Goal: Task Accomplishment & Management: Use online tool/utility

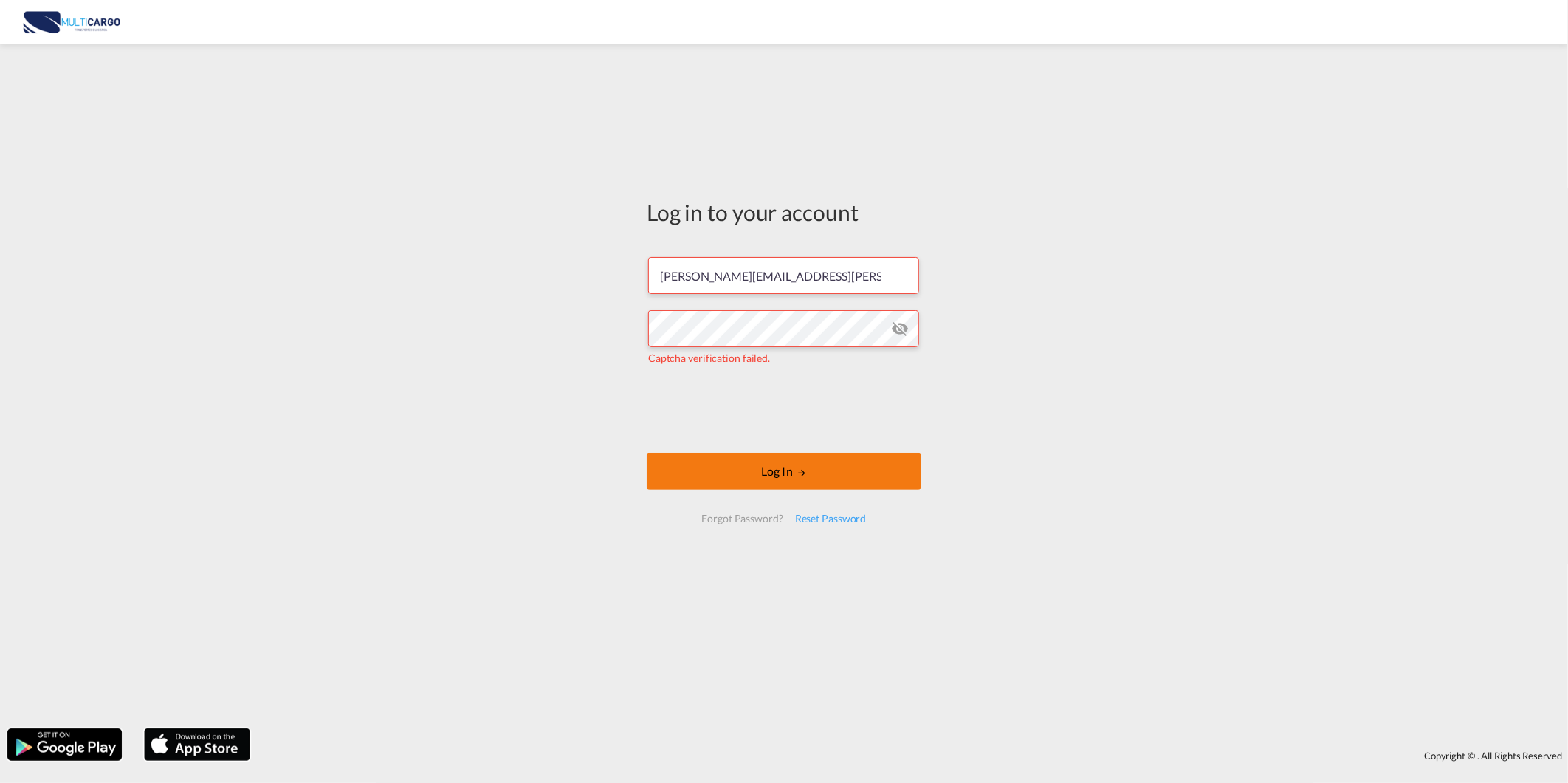
click at [706, 470] on button "Log In" at bounding box center [784, 471] width 275 height 37
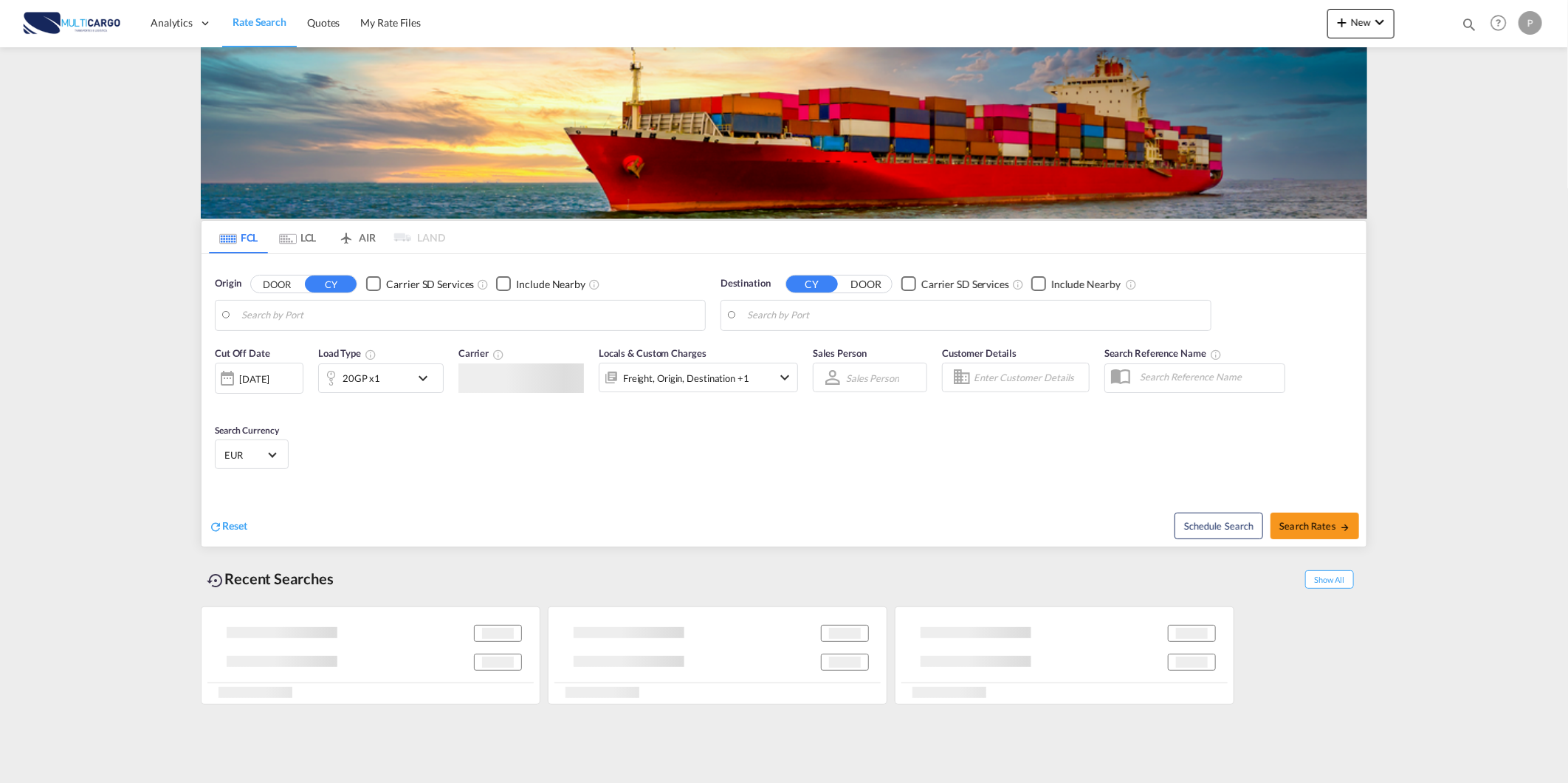
type input "Leixoes, PTLEI"
type input "Oranjestad, AWORJ"
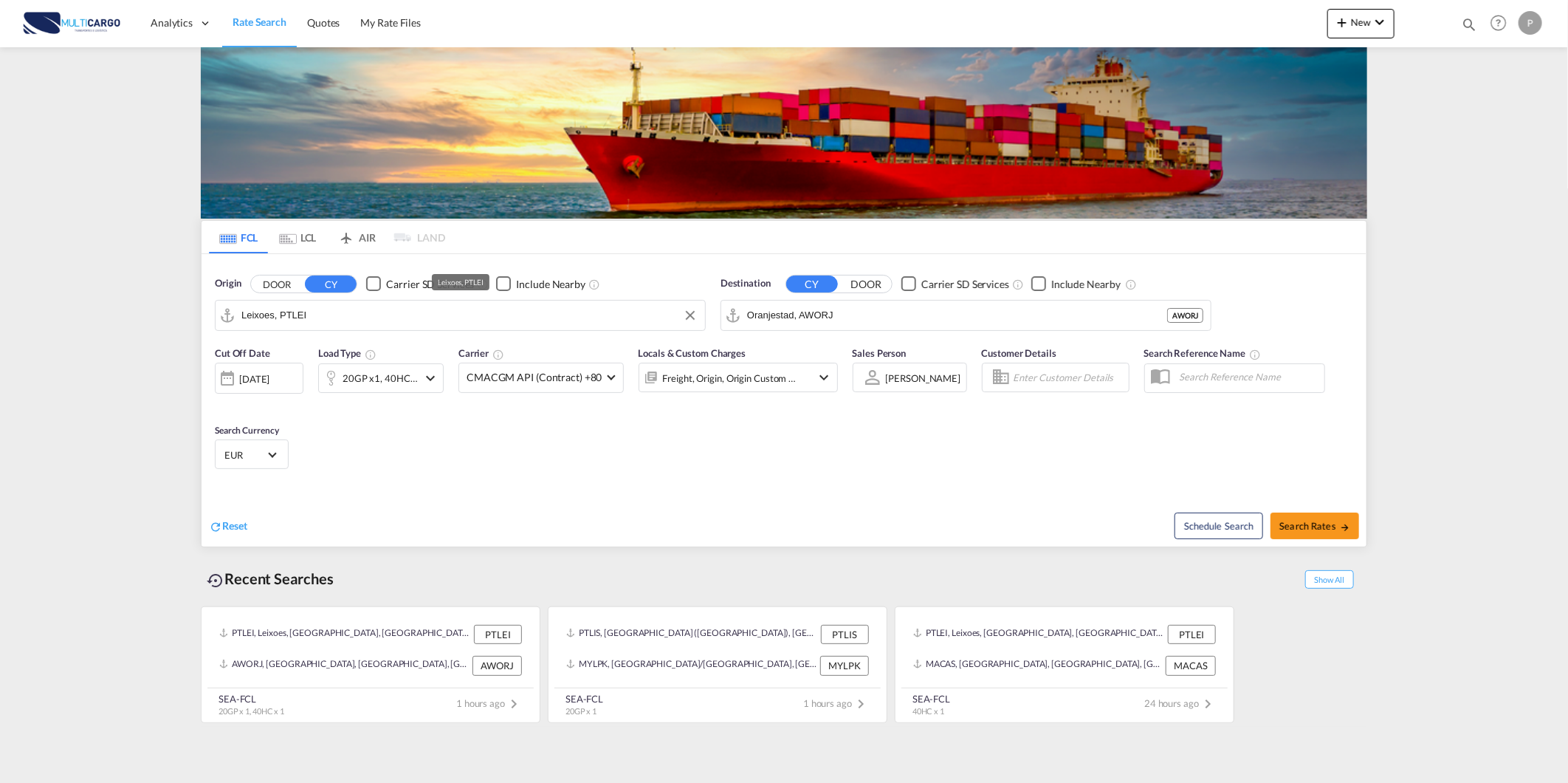
click at [344, 314] on input "Leixoes, PTLEI" at bounding box center [469, 316] width 456 height 23
click at [1386, 31] on button "New" at bounding box center [1361, 23] width 67 height 29
click at [1300, 118] on md-icon "button" at bounding box center [1301, 111] width 17 height 17
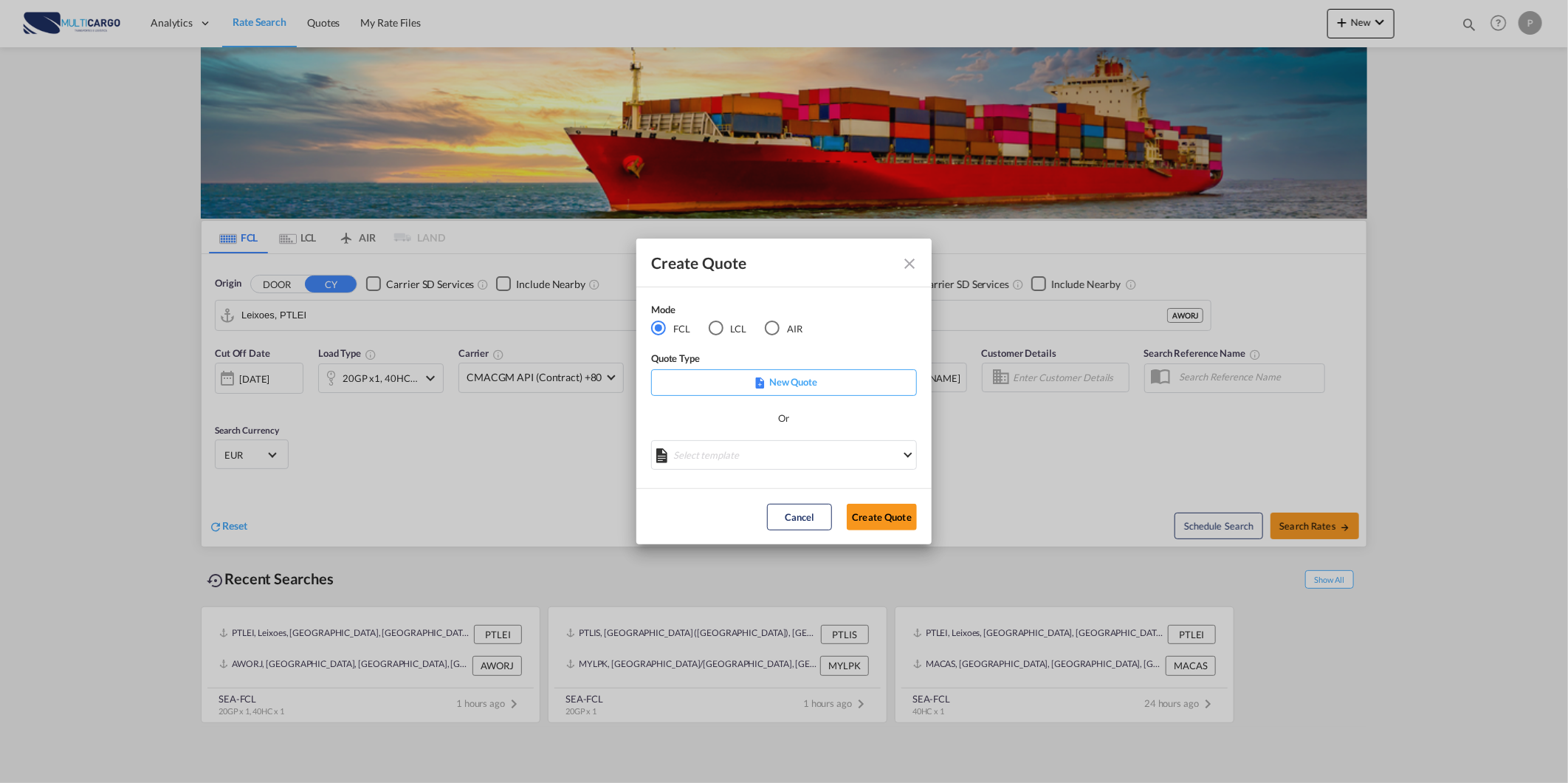
click at [793, 327] on md-radio-button "AIR" at bounding box center [783, 329] width 37 height 16
click at [704, 446] on div "Create QuoteModeFCL LCLAIR ..." at bounding box center [784, 448] width 266 height 18
click at [703, 453] on md-select "Select template [DATE] IMP_DAP_AIR_>500 [PERSON_NAME] | [DATE] [DATE]_IMP_DAP_A…" at bounding box center [784, 454] width 266 height 29
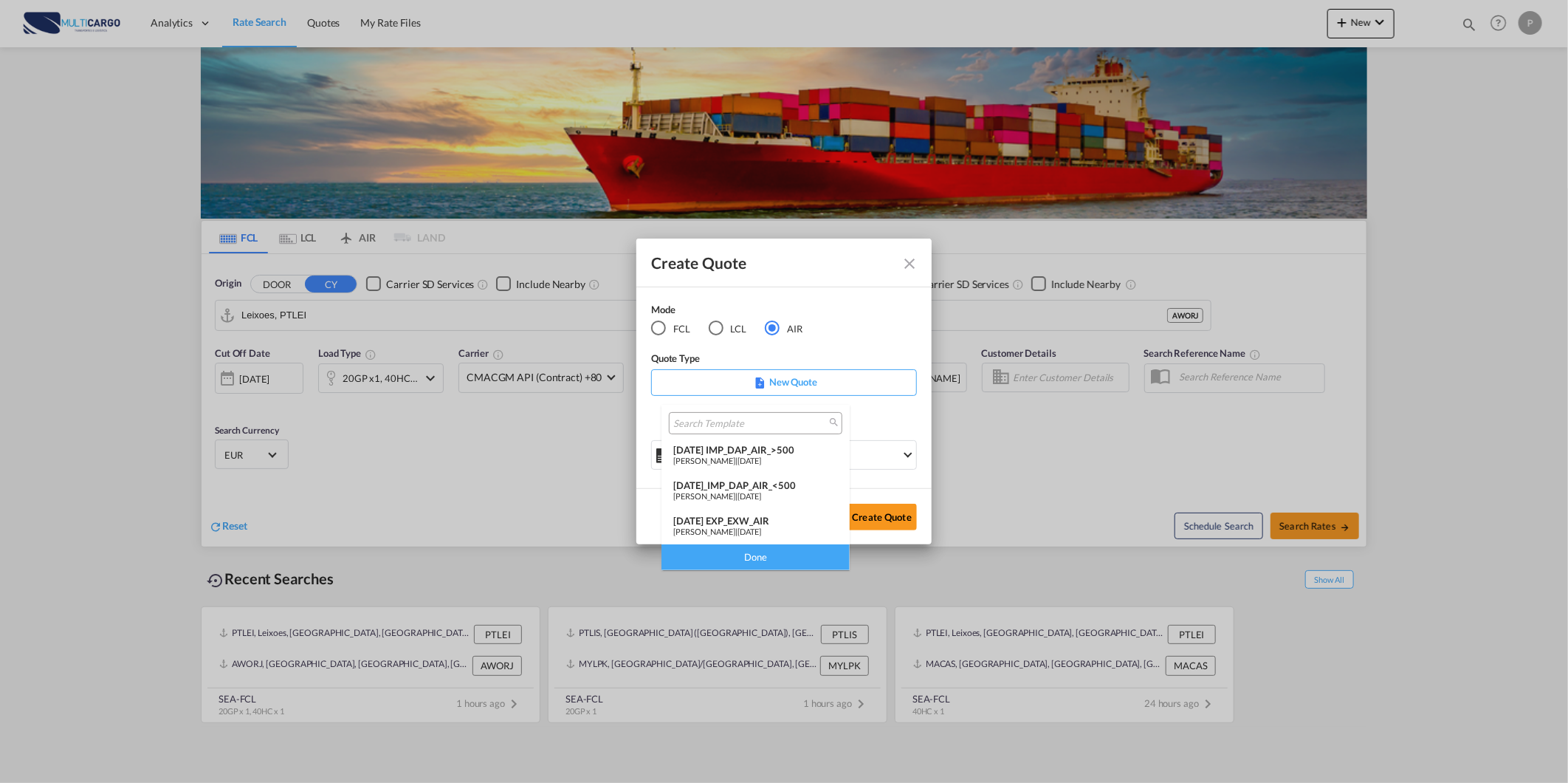
drag, startPoint x: 728, startPoint y: 528, endPoint x: 922, endPoint y: 534, distance: 194.1
click at [732, 528] on div "[PERSON_NAME] | [DATE]" at bounding box center [756, 531] width 165 height 10
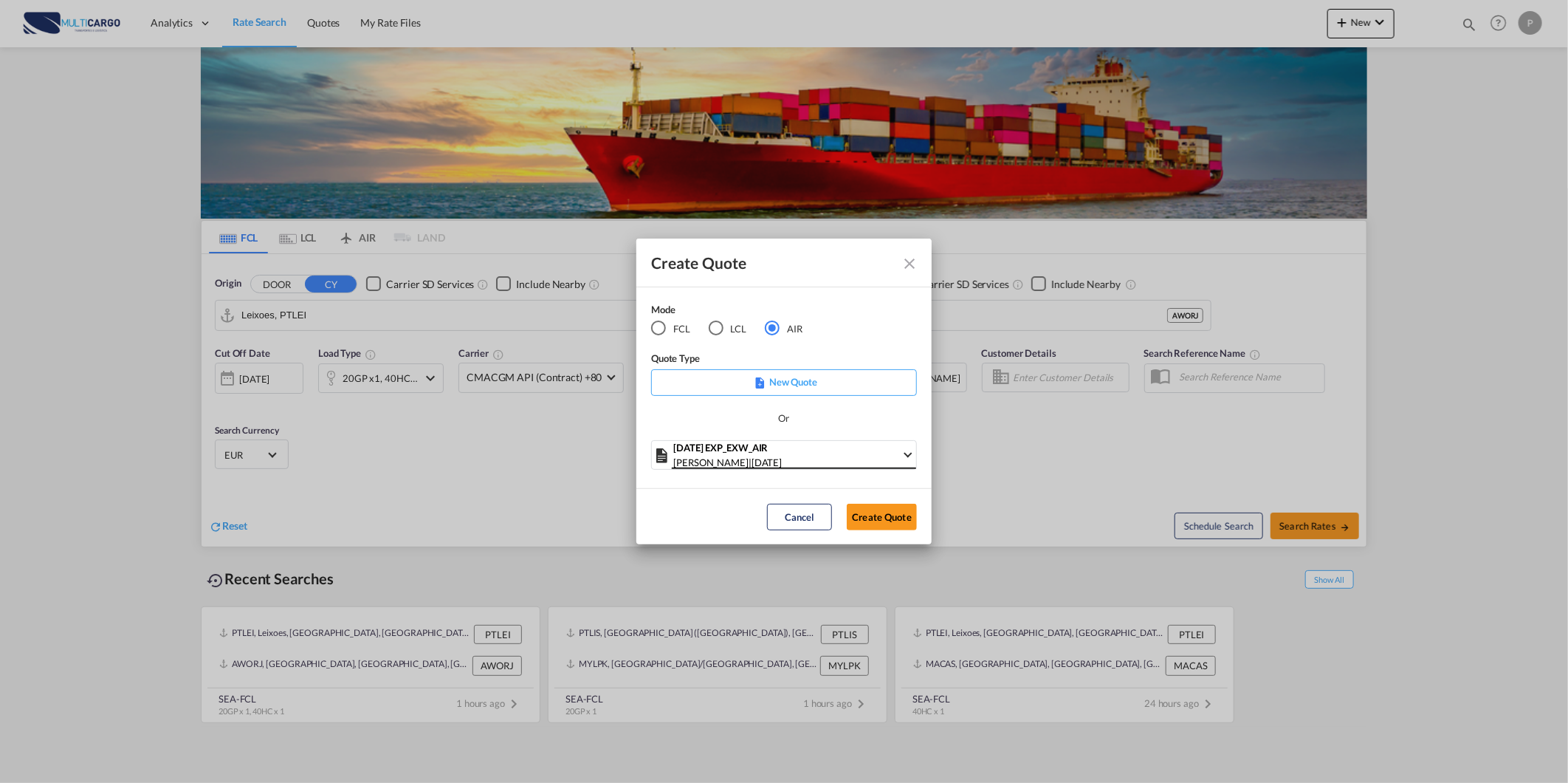
drag, startPoint x: 931, startPoint y: 532, endPoint x: 910, endPoint y: 520, distance: 24.2
click at [929, 530] on md-dialog-actions "Cancel Create Quote" at bounding box center [784, 516] width 296 height 56
click at [886, 514] on button "Create Quote" at bounding box center [882, 517] width 70 height 27
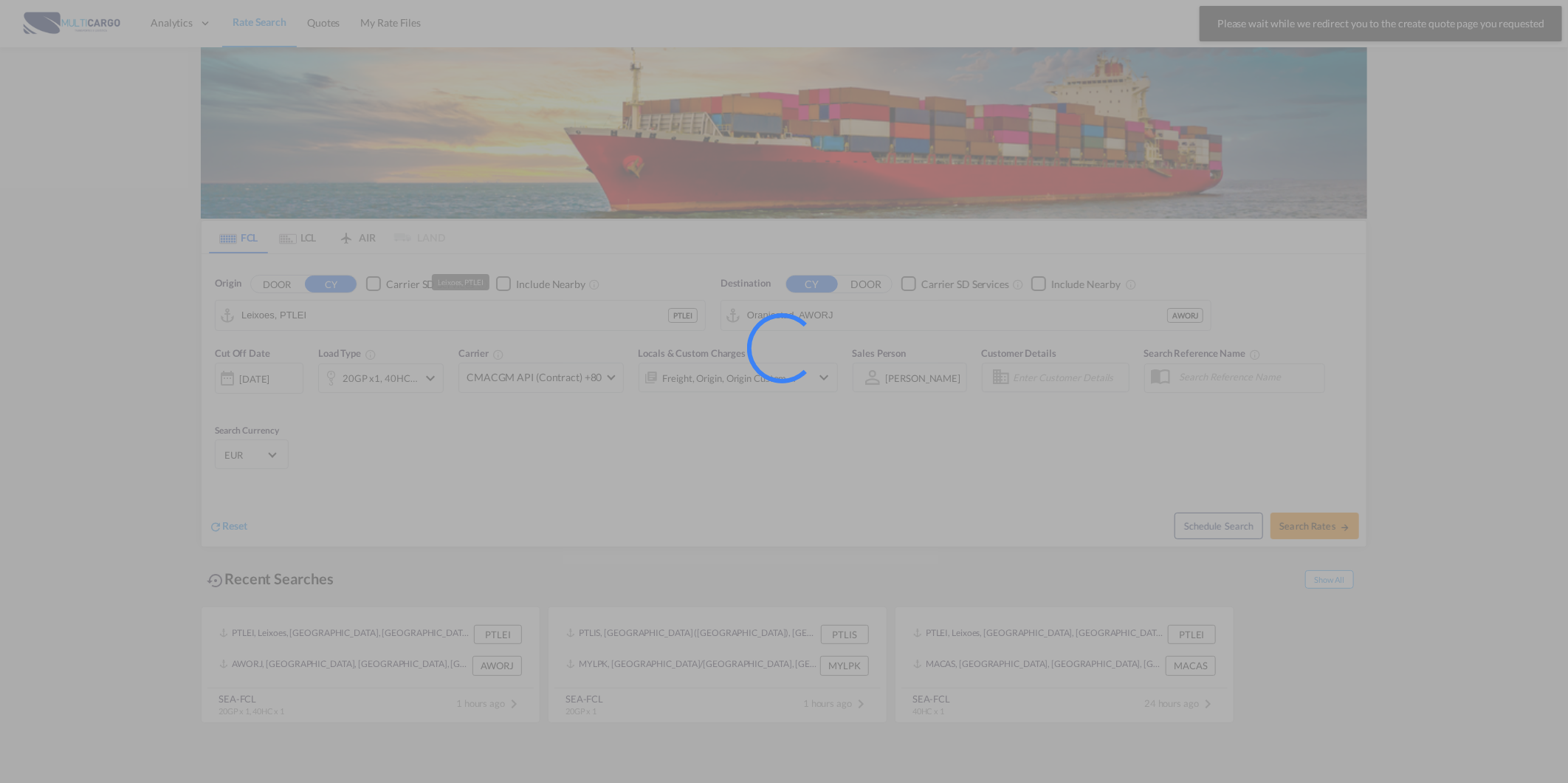
click at [363, 329] on div at bounding box center [784, 391] width 1568 height 783
click at [363, 321] on div at bounding box center [784, 391] width 1568 height 783
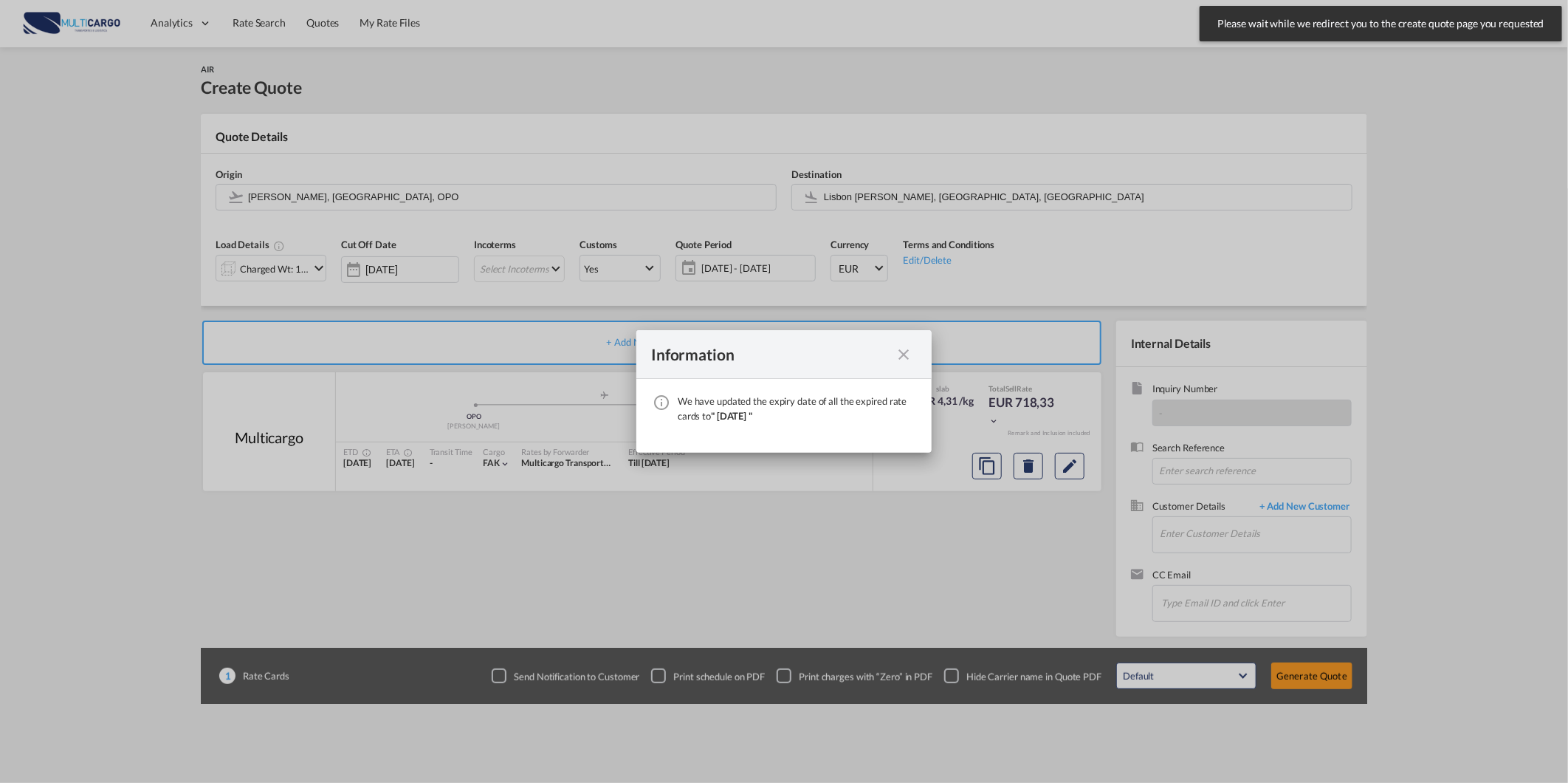
click at [903, 345] on md-icon "icon-close fg-AAA8AD cursor" at bounding box center [904, 354] width 17 height 17
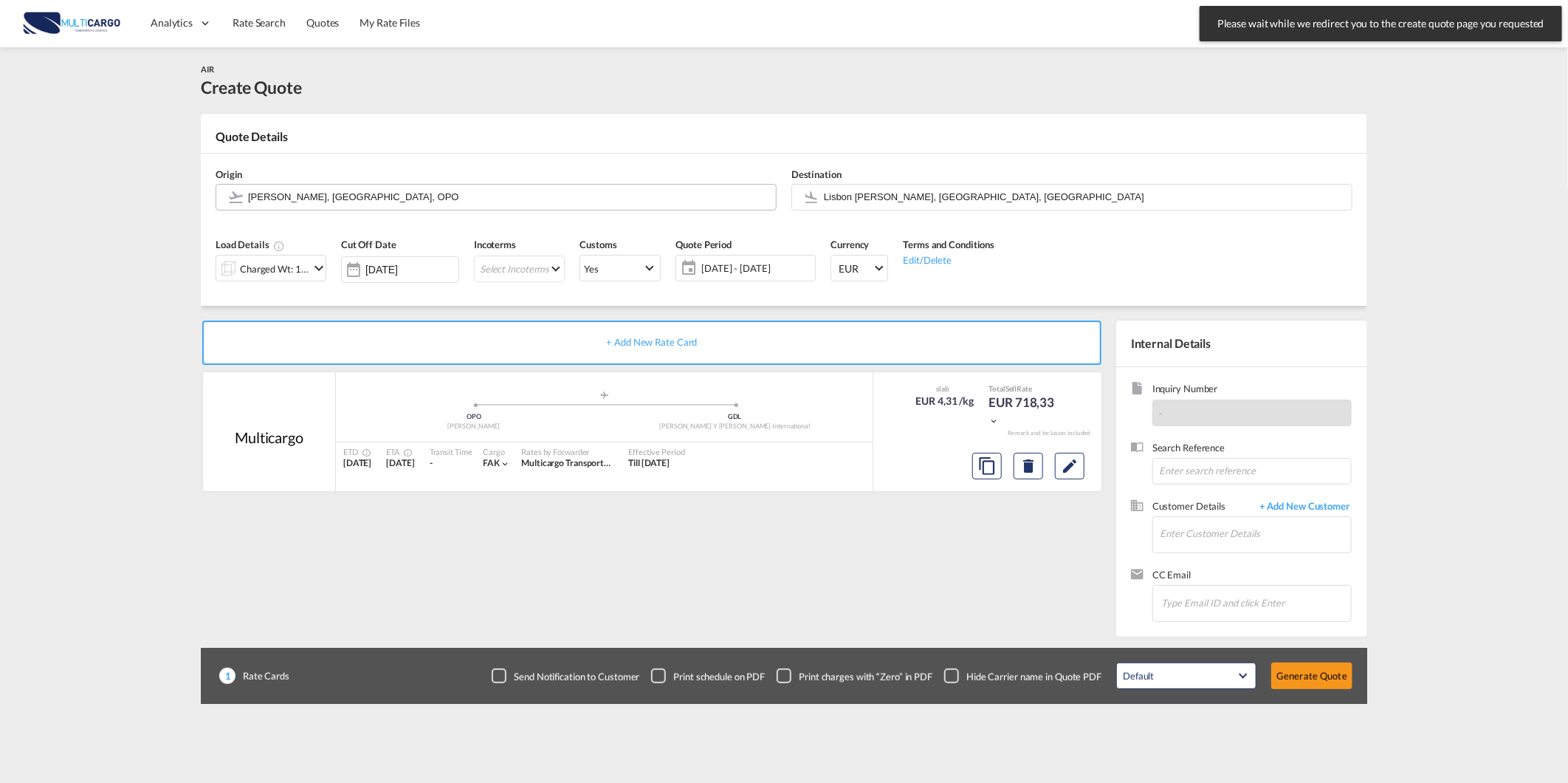
click at [402, 201] on input "[PERSON_NAME], [GEOGRAPHIC_DATA], OPO" at bounding box center [508, 197] width 520 height 26
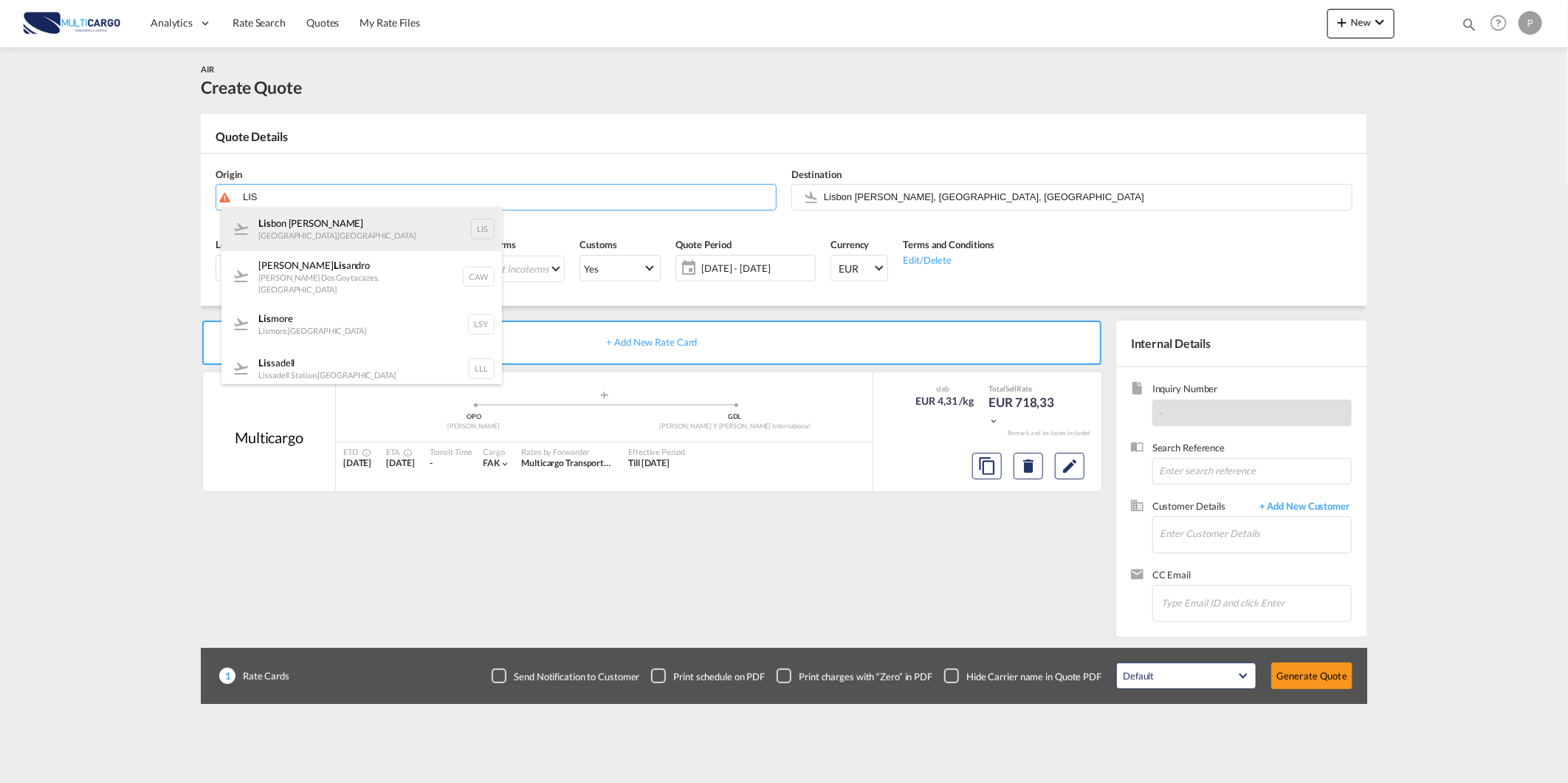
click at [357, 242] on div "Lis bon [PERSON_NAME] [GEOGRAPHIC_DATA] , [GEOGRAPHIC_DATA] LIS" at bounding box center [362, 228] width 281 height 44
type input "Lisbon [PERSON_NAME], [GEOGRAPHIC_DATA], [GEOGRAPHIC_DATA]"
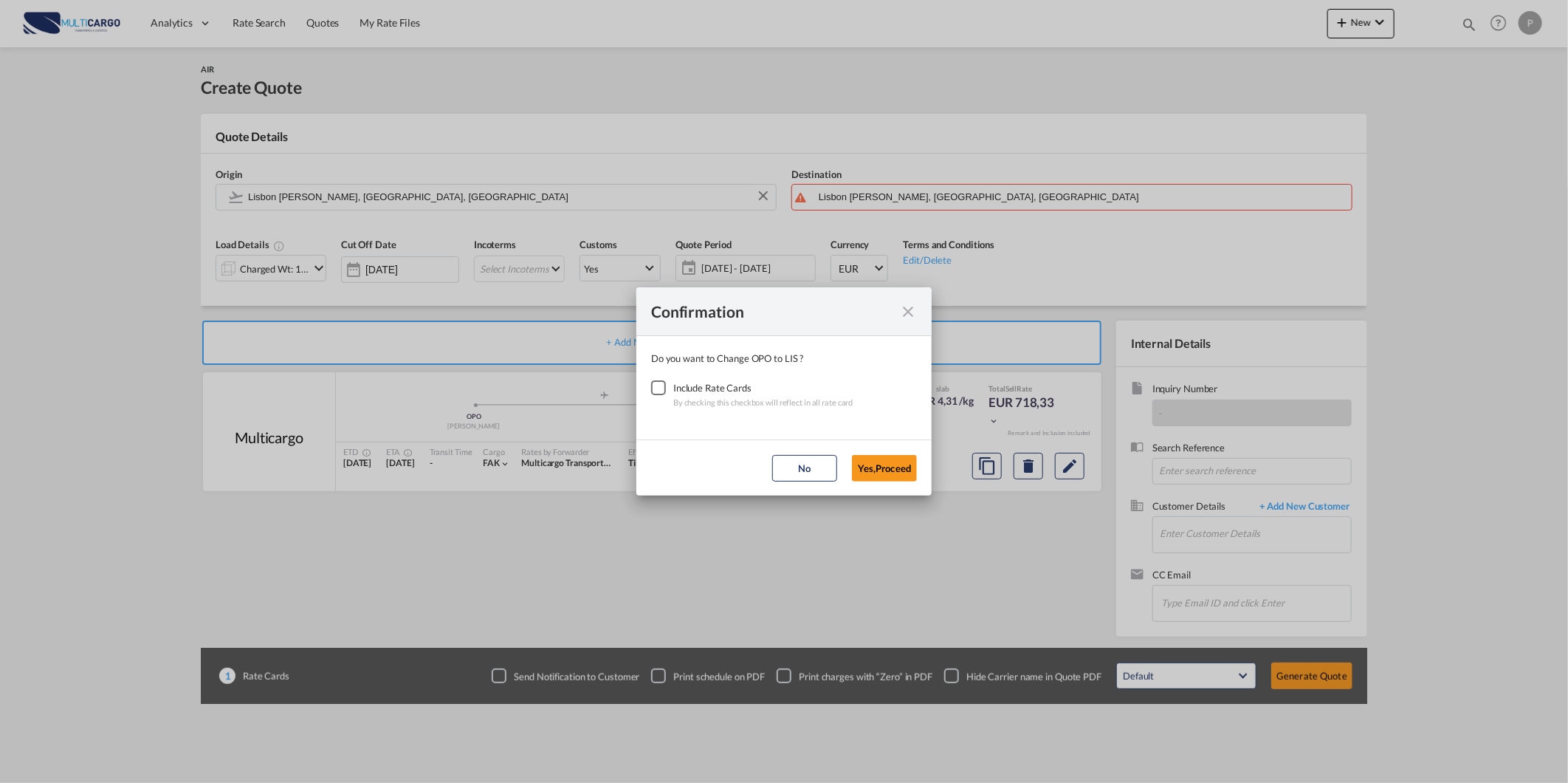
click at [663, 385] on div "Checkbox No Ink" at bounding box center [658, 388] width 15 height 15
drag, startPoint x: 832, startPoint y: 447, endPoint x: 849, endPoint y: 450, distance: 17.3
click at [838, 447] on md-dialog-actions "No Yes,Proceed" at bounding box center [784, 467] width 296 height 56
click at [870, 459] on button "Yes,Proceed" at bounding box center [885, 467] width 65 height 27
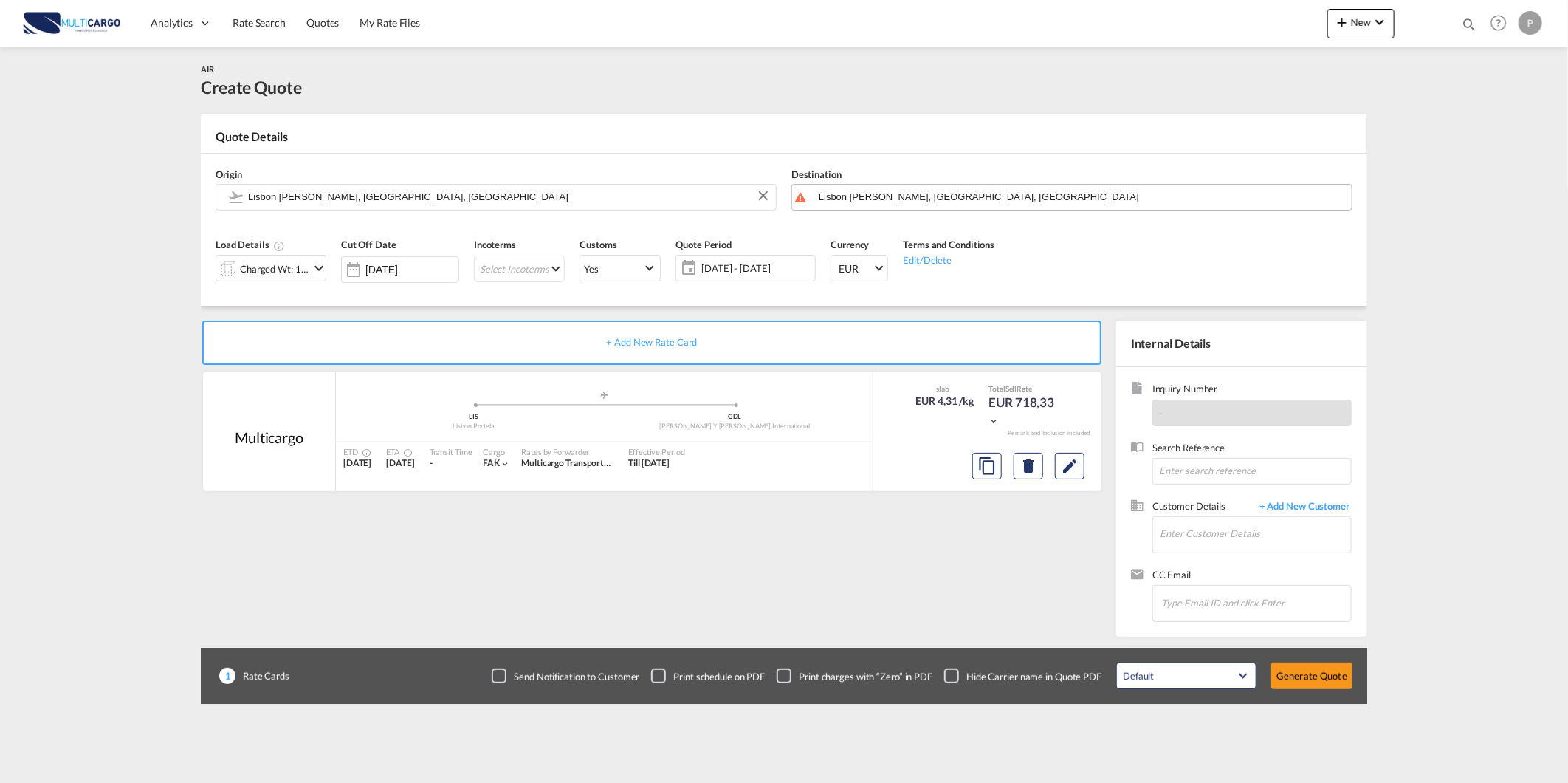
click at [862, 195] on input "Lisbon [PERSON_NAME], [GEOGRAPHIC_DATA], [GEOGRAPHIC_DATA]" at bounding box center [1081, 197] width 526 height 26
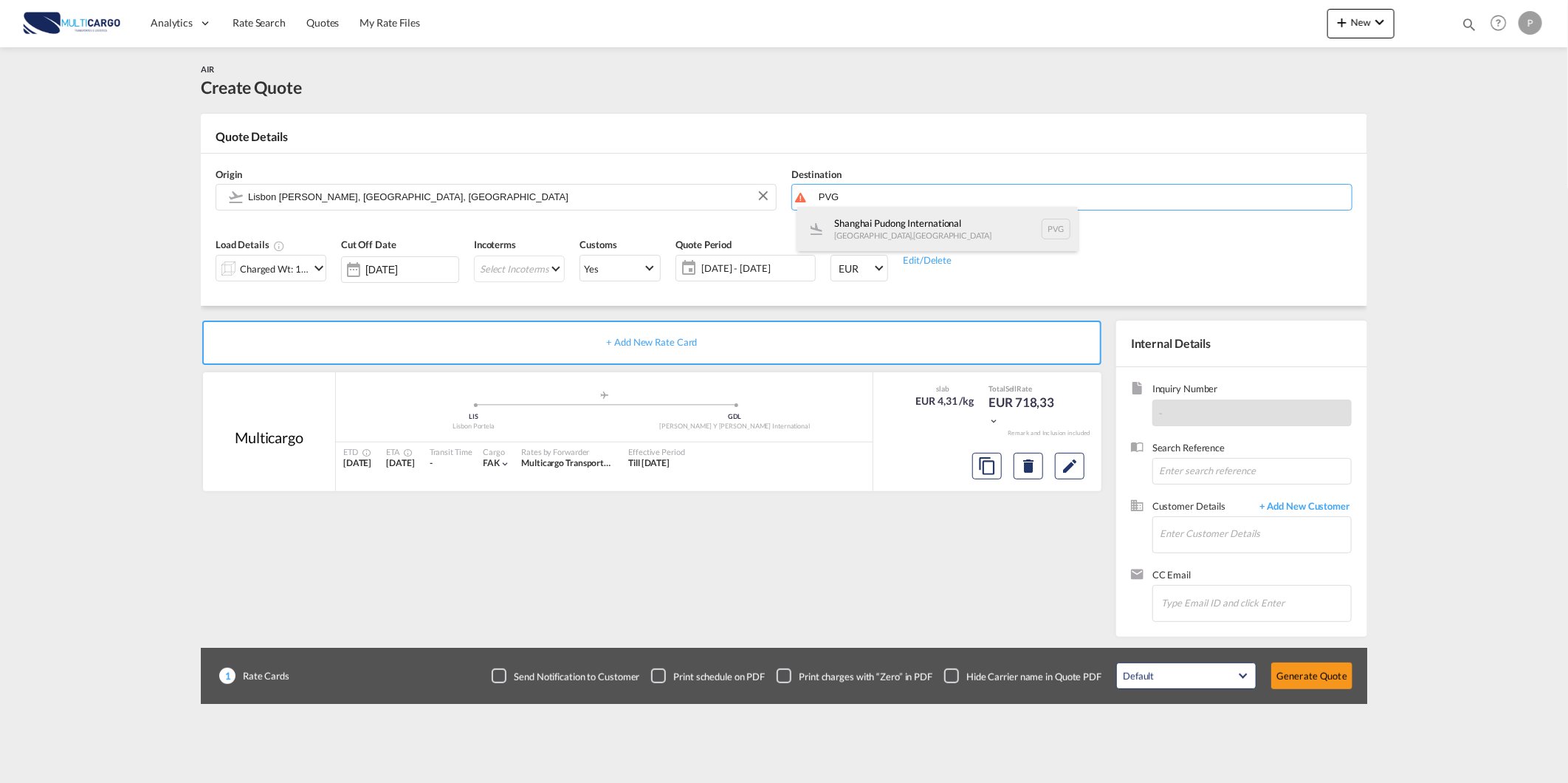
click at [863, 225] on div "Shanghai Pudong International [GEOGRAPHIC_DATA] , [GEOGRAPHIC_DATA] PVG" at bounding box center [938, 228] width 281 height 44
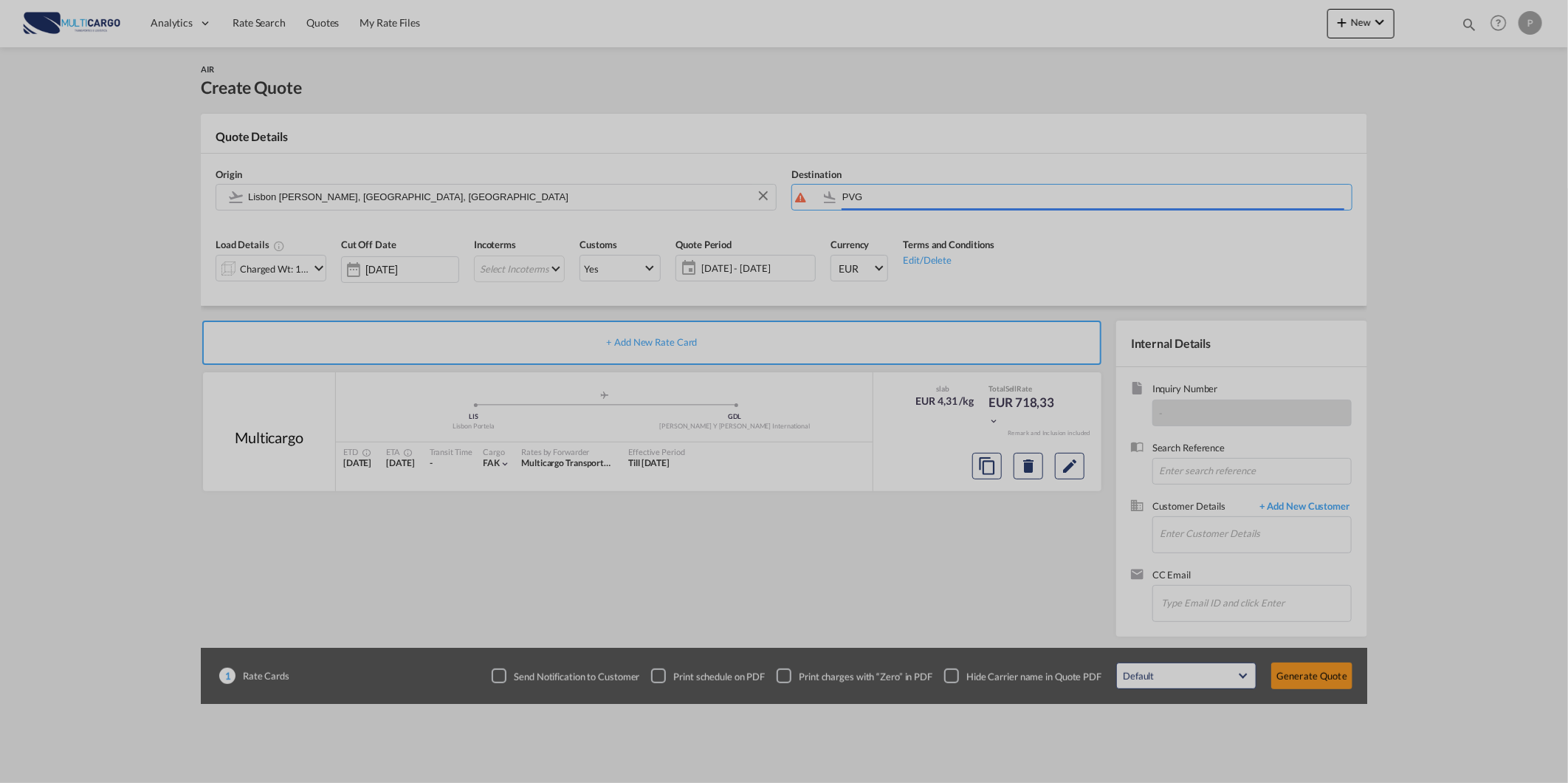
type input "Shanghai Pudong International, [GEOGRAPHIC_DATA], PVG"
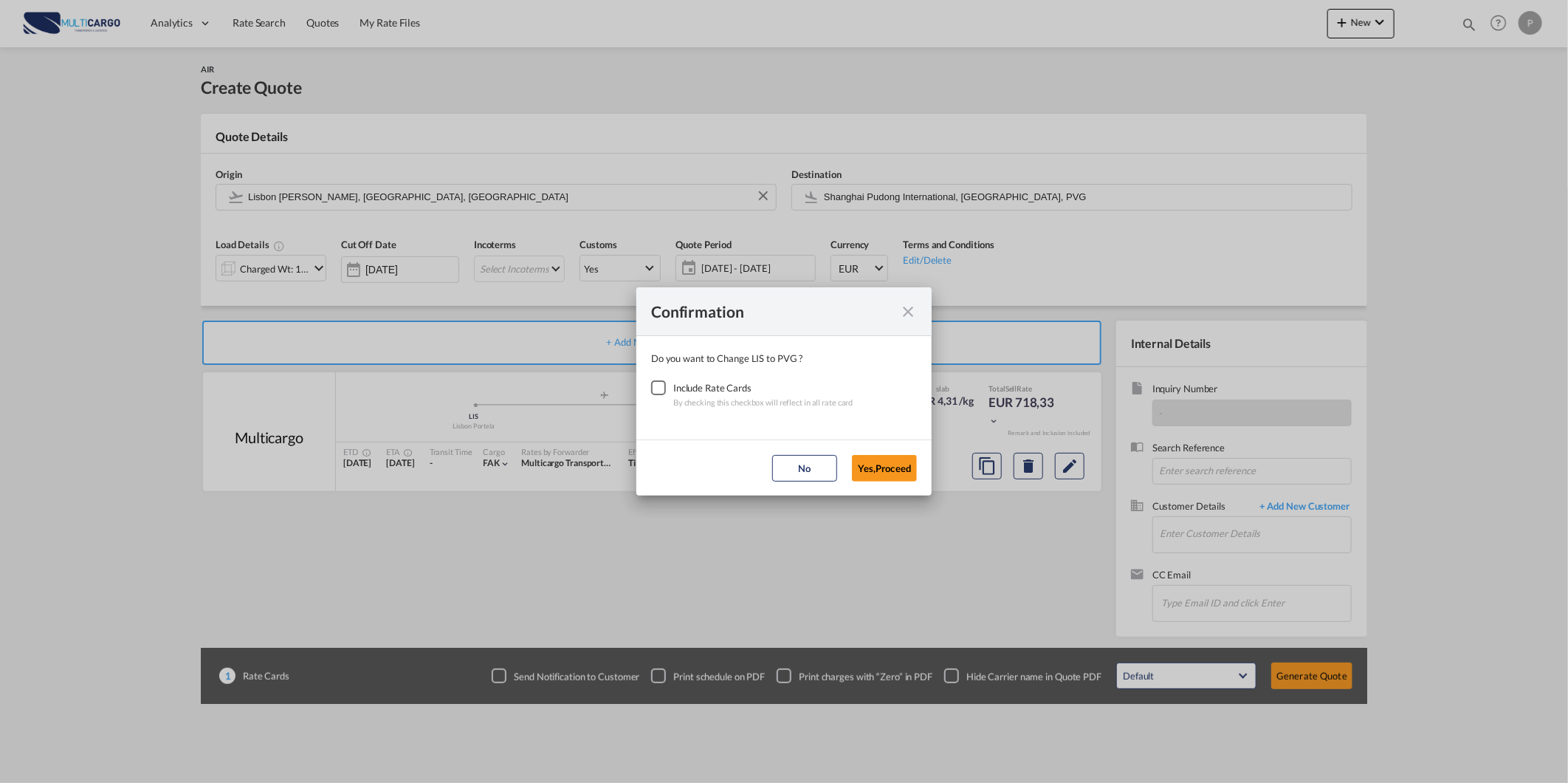
click at [666, 389] on div "Checkbox No Ink" at bounding box center [658, 388] width 15 height 15
drag, startPoint x: 891, startPoint y: 473, endPoint x: 863, endPoint y: 466, distance: 28.9
click at [889, 473] on button "Yes,Proceed" at bounding box center [885, 467] width 65 height 27
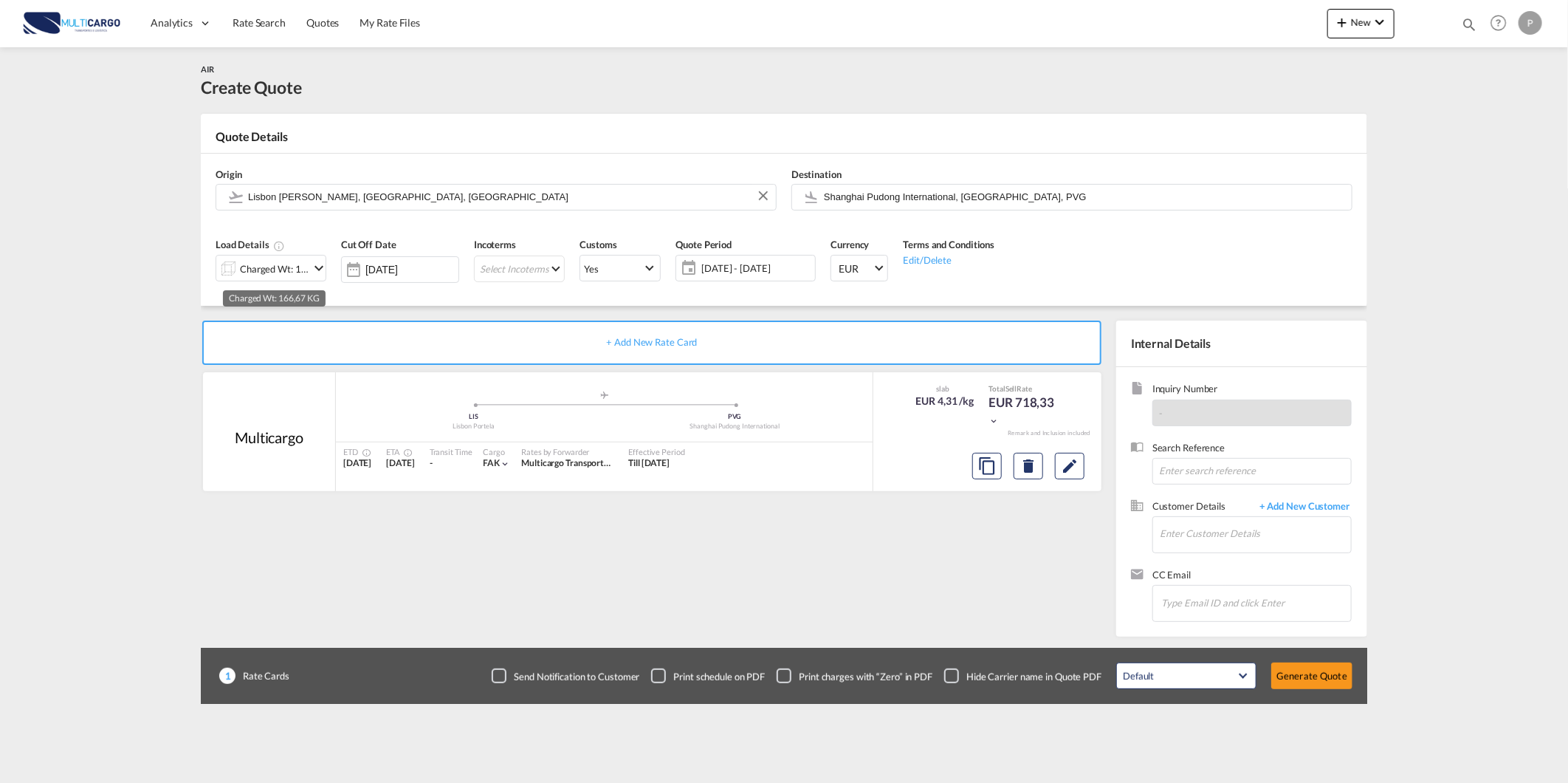
click at [289, 267] on div "Charged Wt: 166,67 KG" at bounding box center [275, 269] width 69 height 21
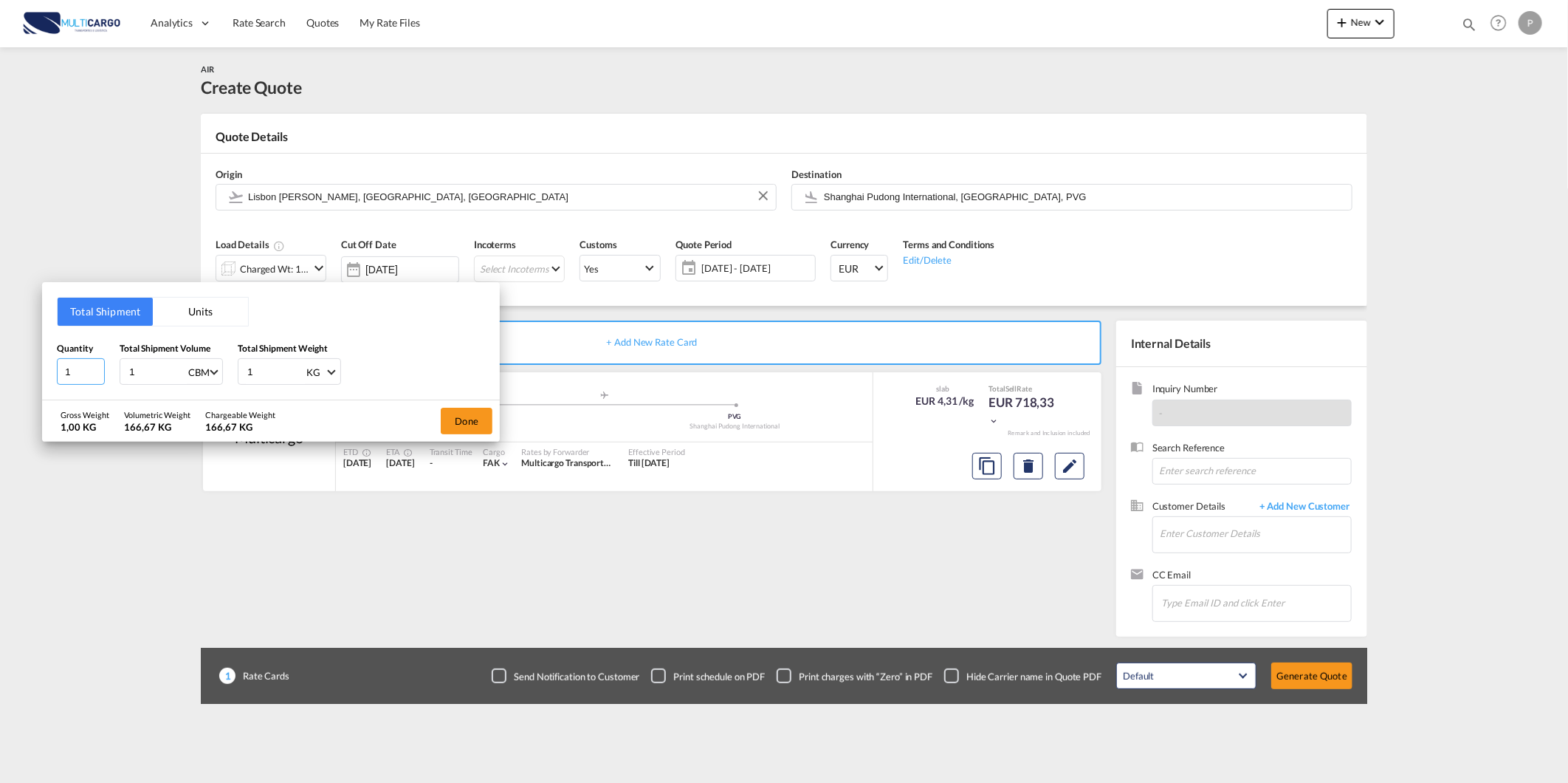
click at [68, 373] on input "1" at bounding box center [81, 371] width 48 height 27
type input "13"
type input "1.56"
click at [248, 359] on input "1" at bounding box center [276, 371] width 59 height 25
click at [255, 362] on input "1" at bounding box center [276, 371] width 59 height 25
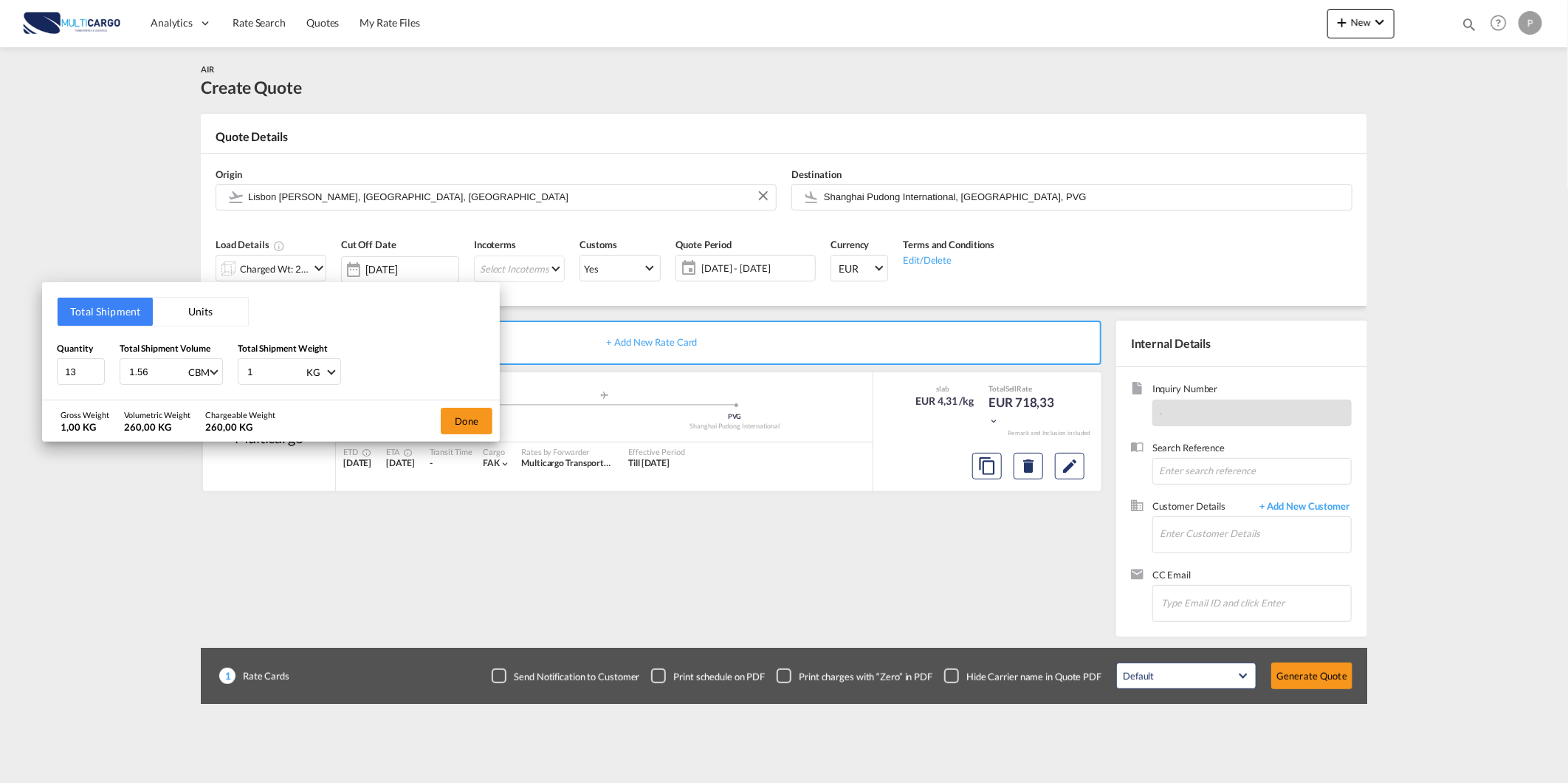
click at [255, 362] on input "1" at bounding box center [276, 371] width 59 height 25
type input "500"
click at [464, 425] on button "Done" at bounding box center [467, 421] width 52 height 27
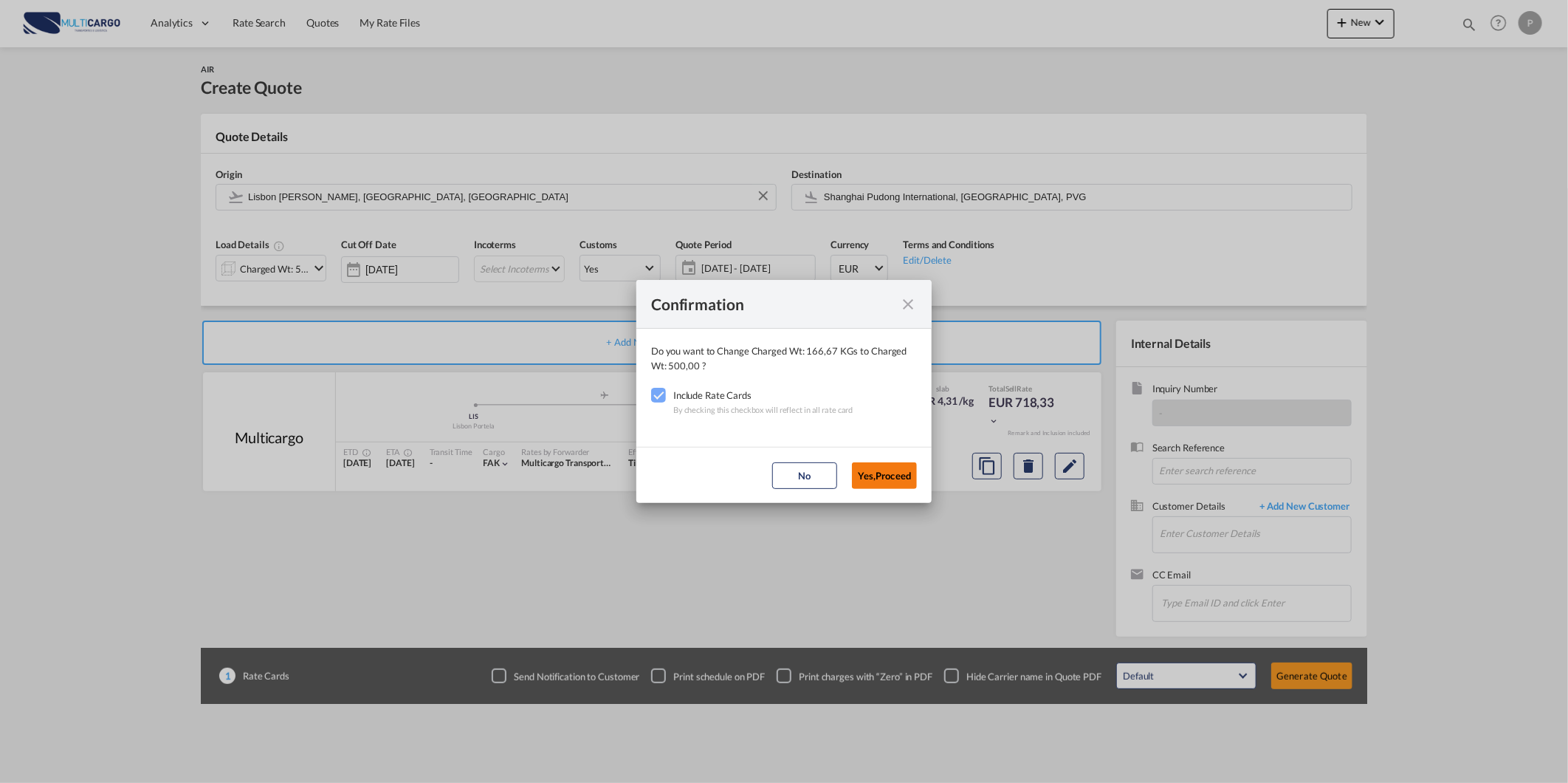
click at [853, 478] on button "Yes,Proceed" at bounding box center [885, 475] width 65 height 27
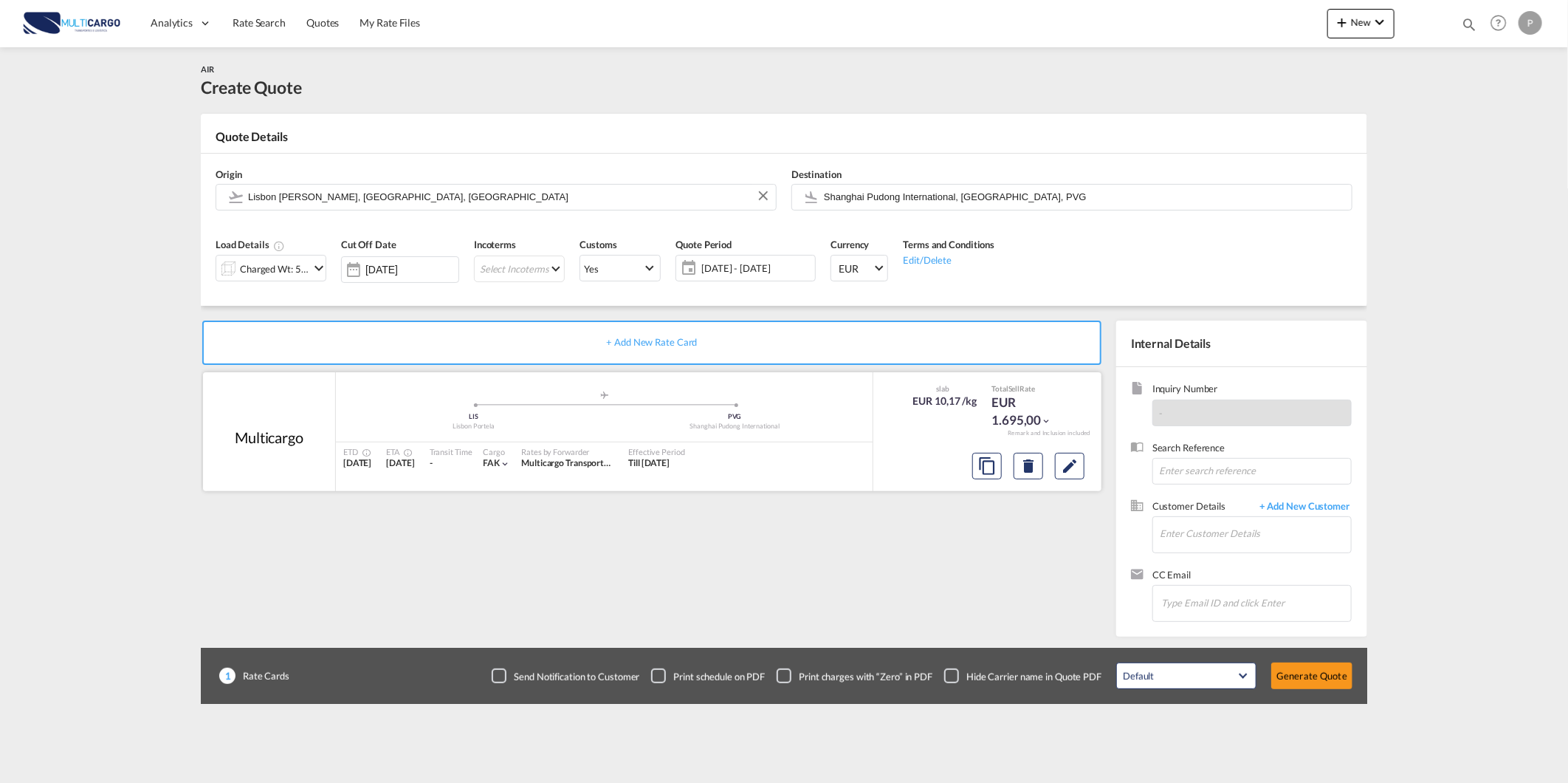
click at [1061, 480] on div at bounding box center [1029, 466] width 124 height 36
click at [1062, 476] on button "Edit" at bounding box center [1070, 466] width 29 height 27
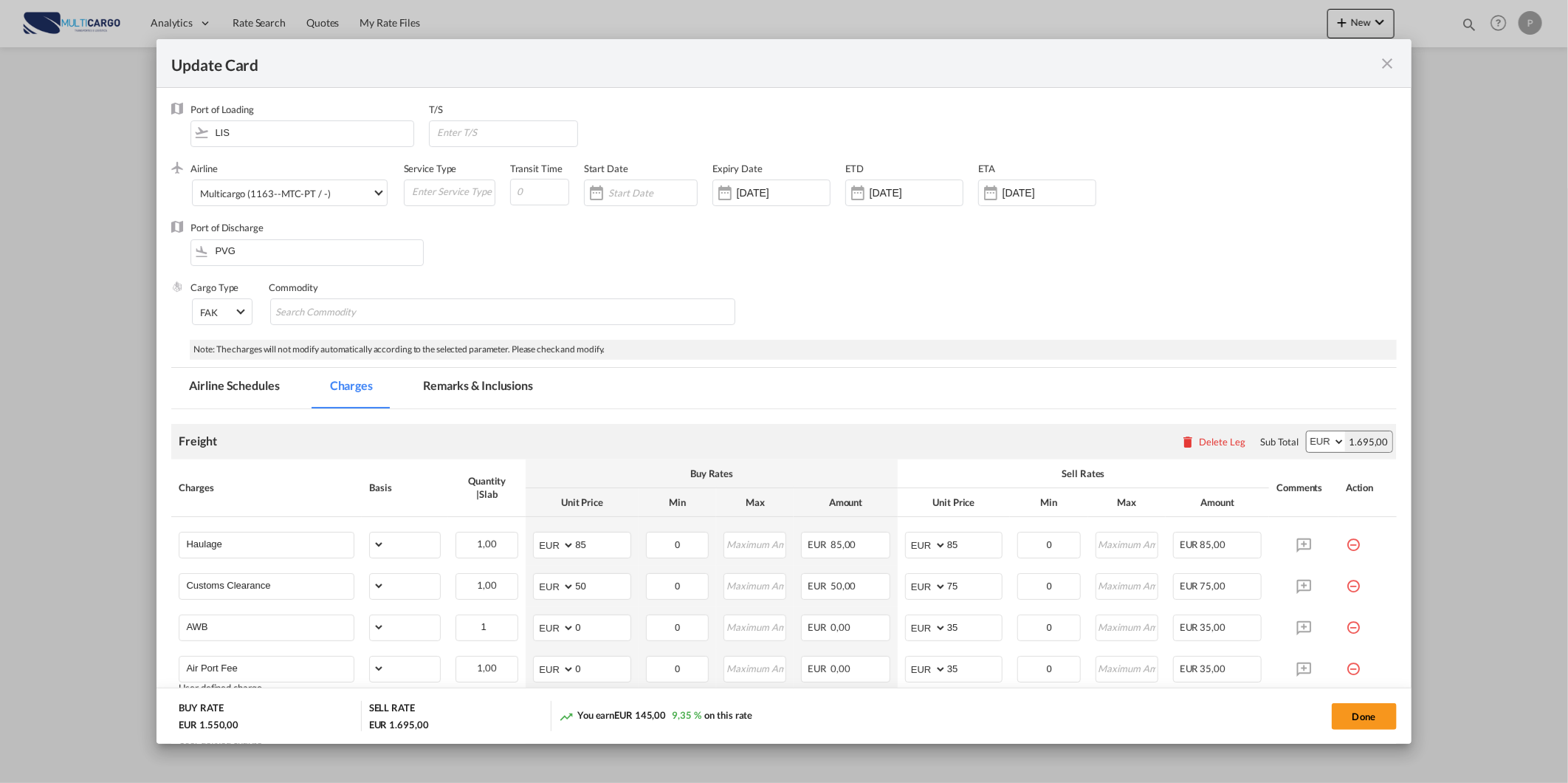
select select "per_shipment"
select select "per_awb"
select select "per_document"
select select "per_shipment"
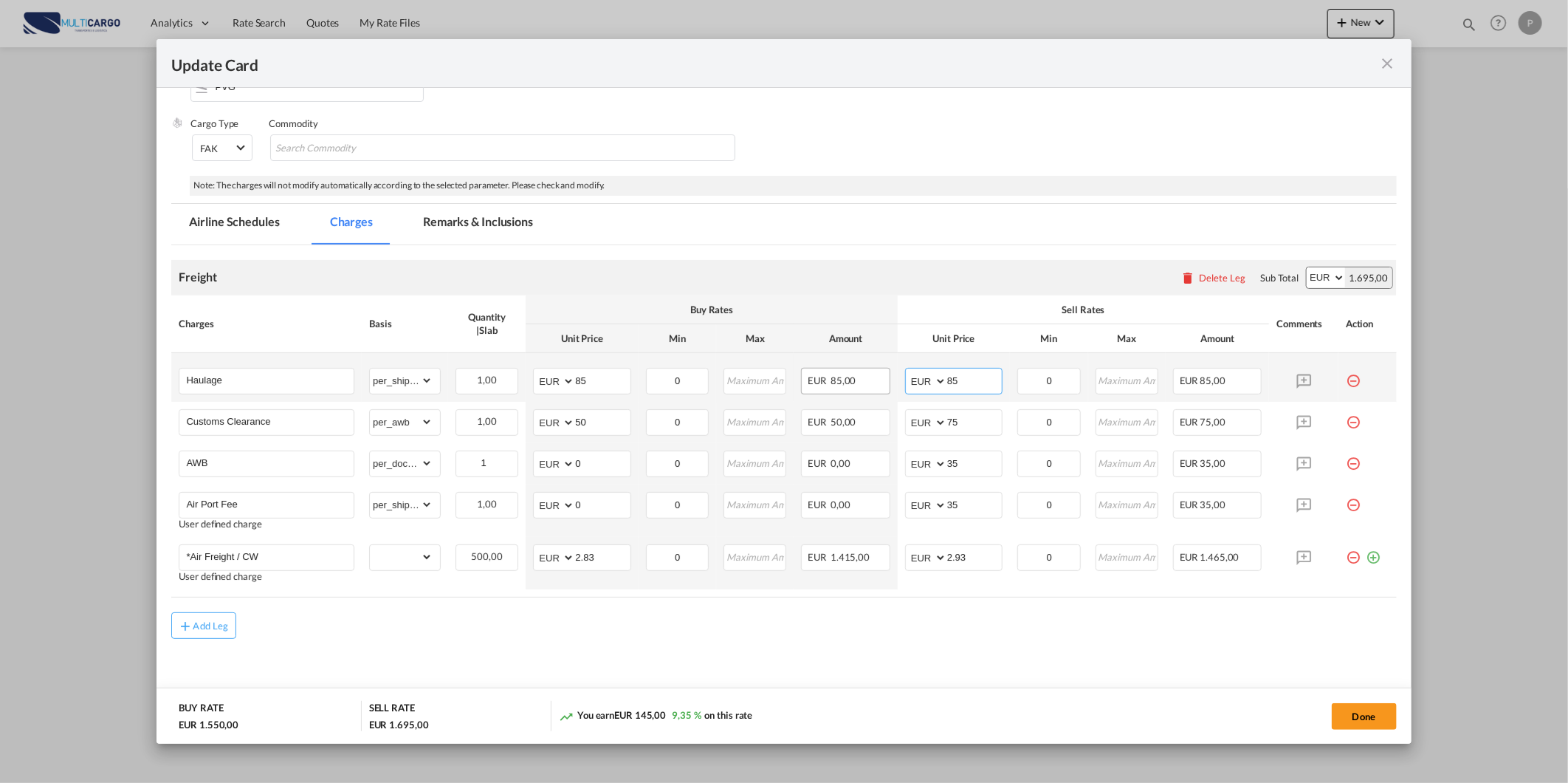
drag, startPoint x: 969, startPoint y: 382, endPoint x: 842, endPoint y: 384, distance: 127.0
click at [837, 382] on tr "Haulage Please Enter Already Exists gross_weight volumetric_weight per_shipment…" at bounding box center [784, 377] width 1225 height 49
type input "140"
drag, startPoint x: 939, startPoint y: 615, endPoint x: 733, endPoint y: 610, distance: 206.1
click at [939, 616] on div "Add Leg" at bounding box center [784, 625] width 1225 height 27
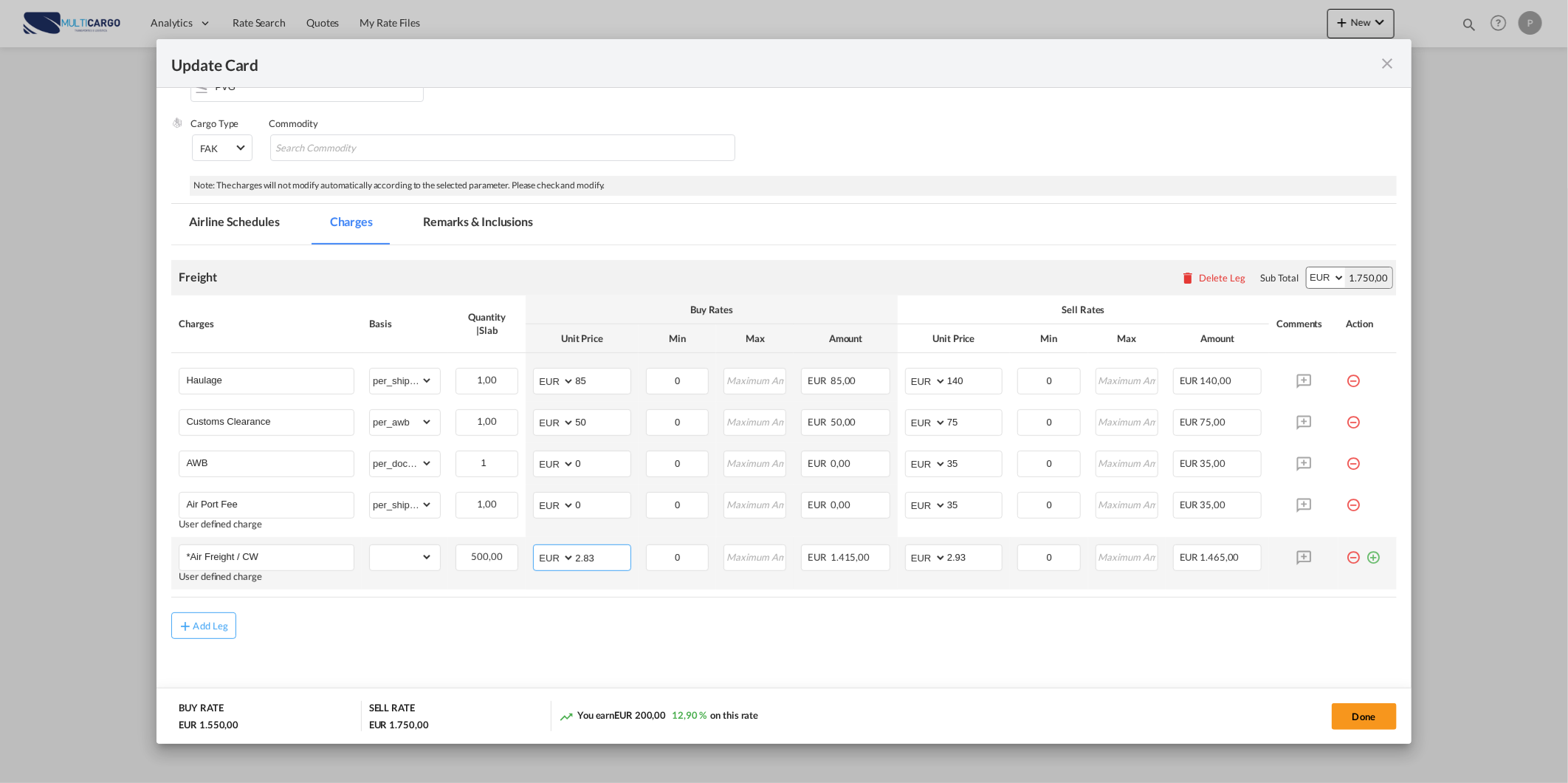
drag, startPoint x: 613, startPoint y: 559, endPoint x: 470, endPoint y: 541, distance: 144.1
click at [450, 559] on tr "*Air Freight / CW User defined charge Please Enter Already Exists gross_weight …" at bounding box center [784, 563] width 1225 height 52
type input "0.70"
drag, startPoint x: 981, startPoint y: 551, endPoint x: 768, endPoint y: 552, distance: 213.0
click at [768, 552] on tr "*Air Freight / CW User defined charge Please Enter Already Exists gross_weight …" at bounding box center [784, 563] width 1225 height 52
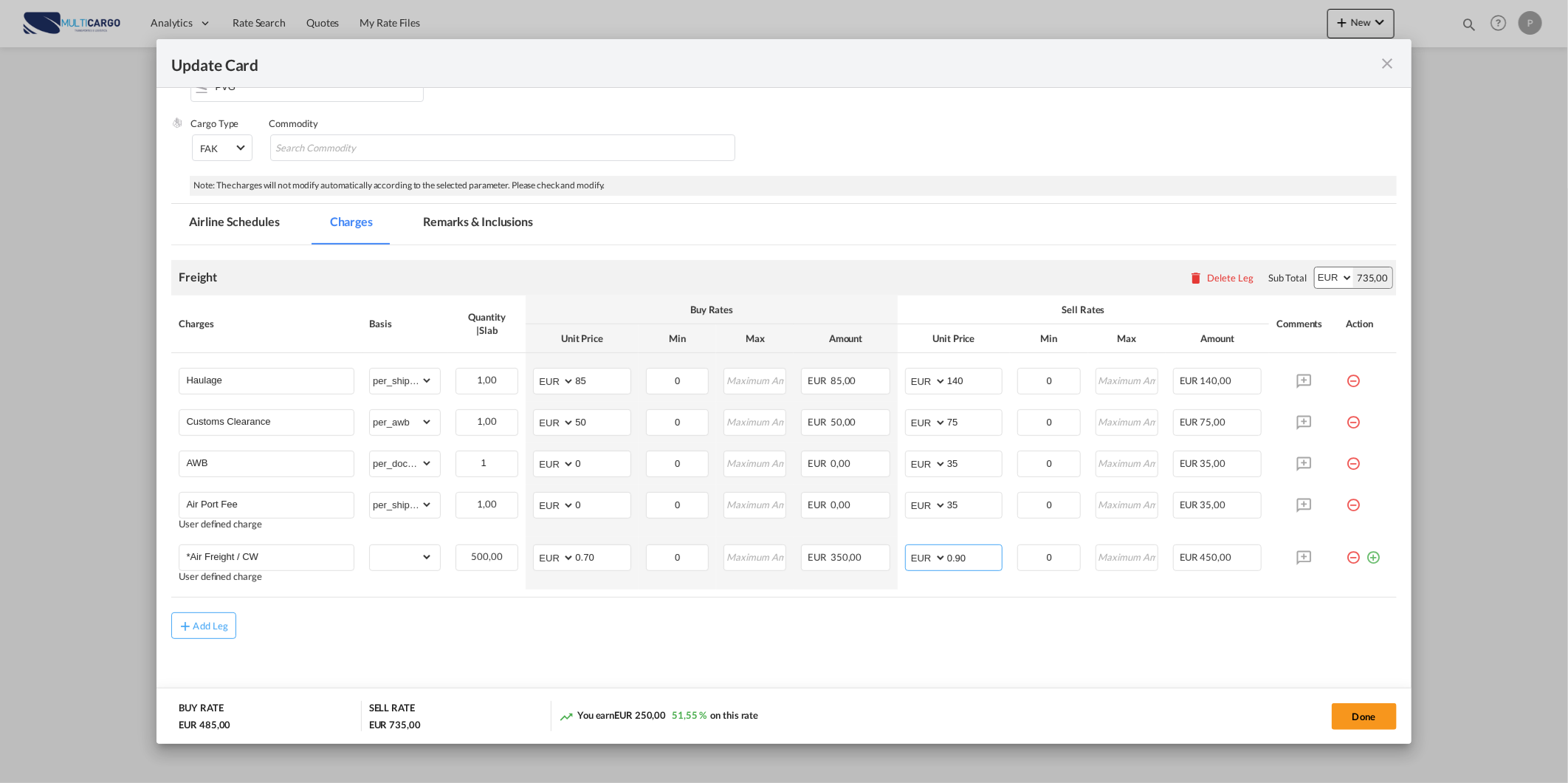
type input "0.90"
click at [1062, 675] on md-content "Freight Please enter leg name Leg Name Already Exists Delete Leg Sub Total AED …" at bounding box center [784, 485] width 1225 height 480
click at [481, 212] on md-tab-item "Remarks & Inclusions" at bounding box center [478, 224] width 146 height 41
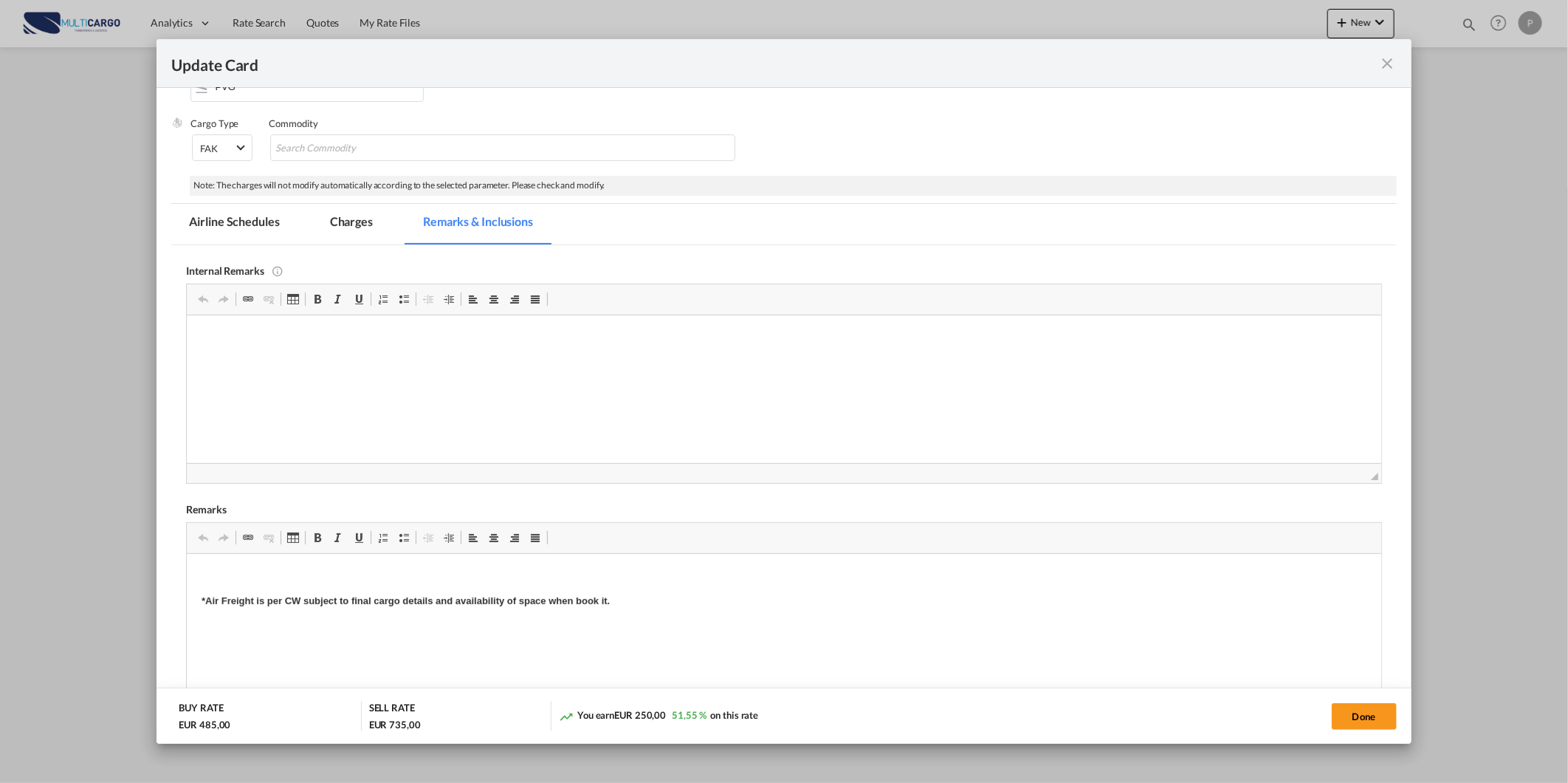
scroll to position [0, 0]
click at [282, 564] on html "*Air Freight is per CW subject to final cargo details and availability of space…" at bounding box center [783, 588] width 1194 height 70
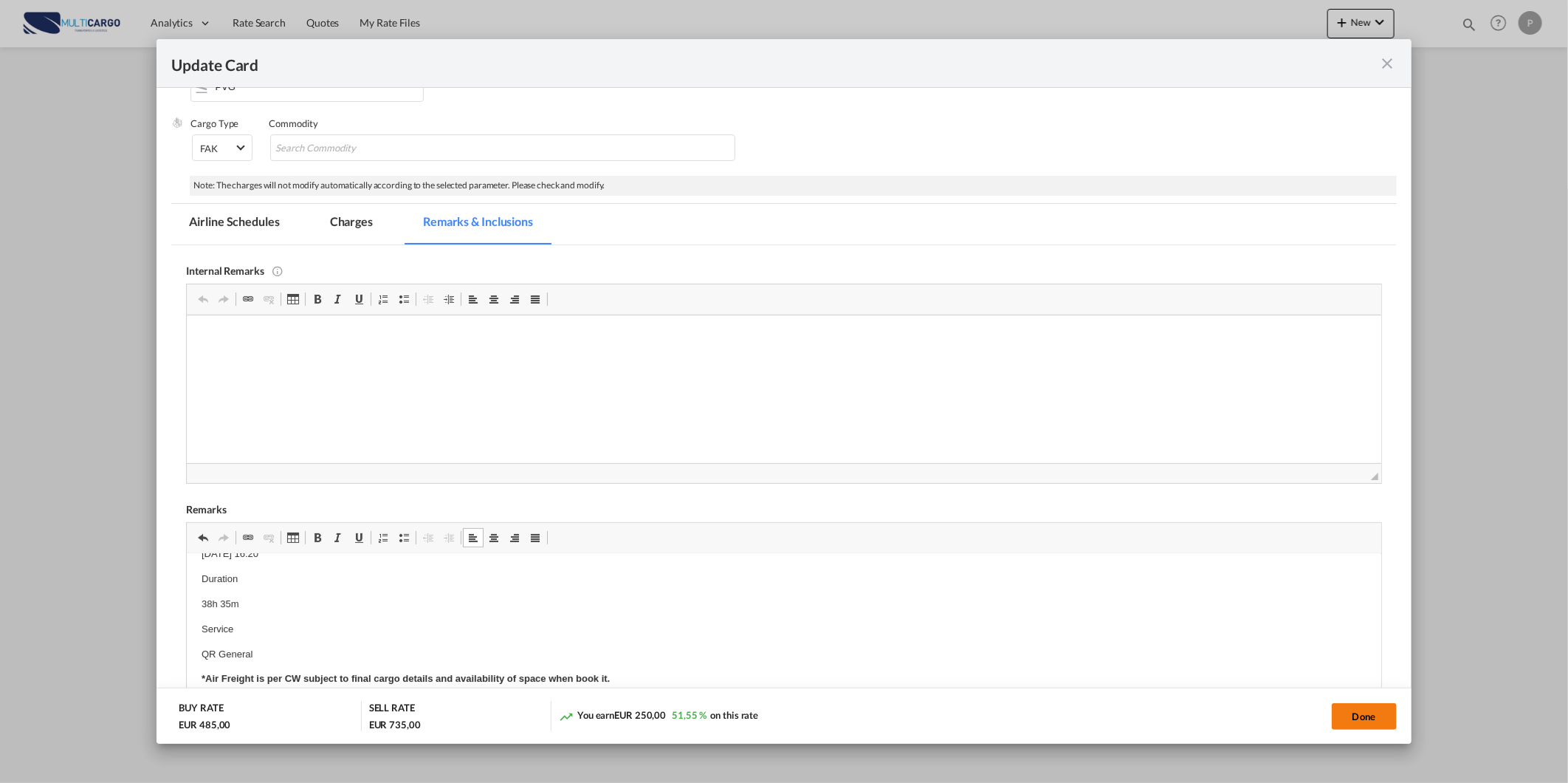
click at [1333, 713] on button "Done" at bounding box center [1364, 716] width 65 height 27
type input "0.7"
type input "0.9"
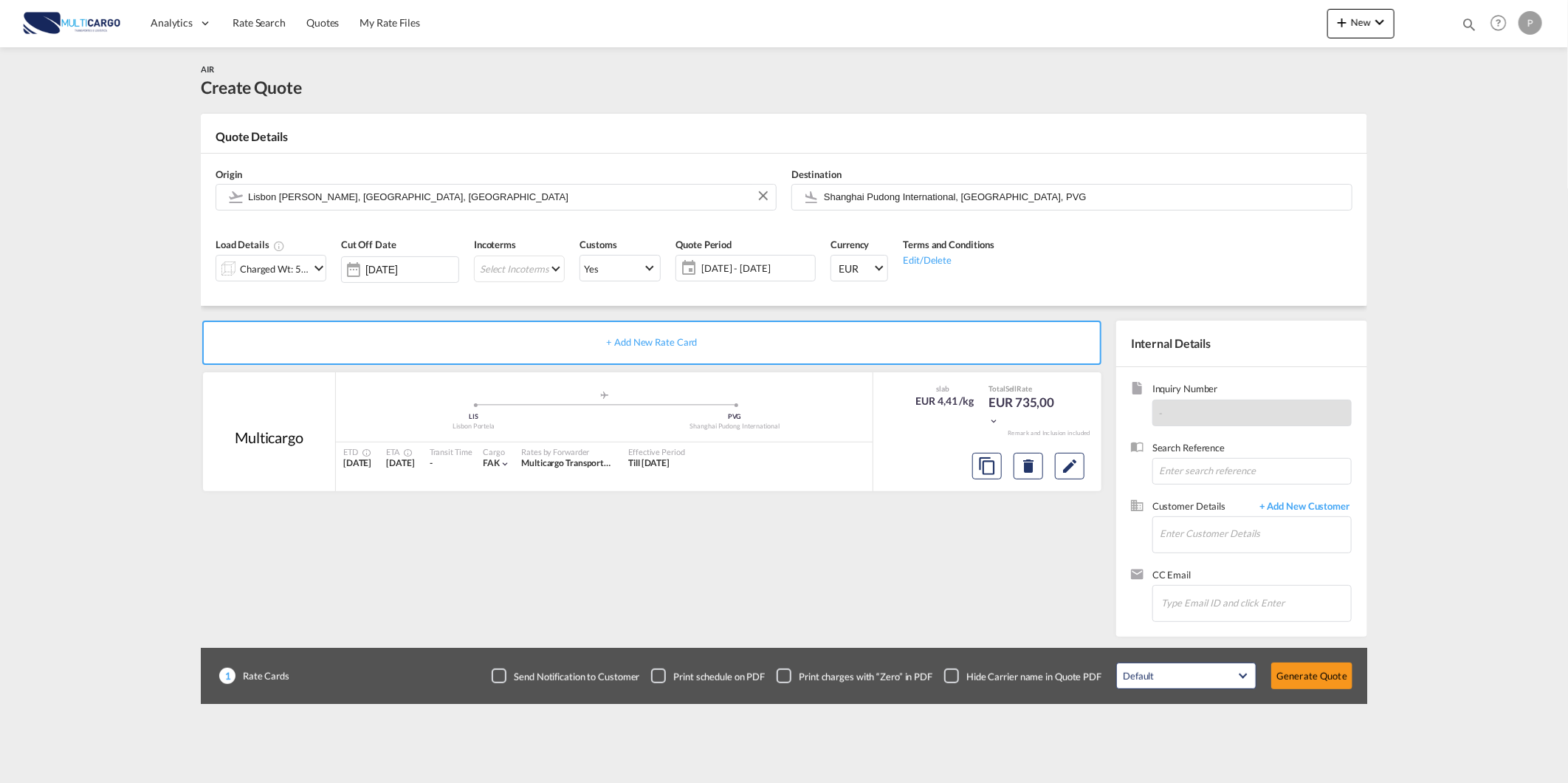
scroll to position [9, 0]
click at [1075, 469] on md-icon "Edit" at bounding box center [1070, 466] width 17 height 17
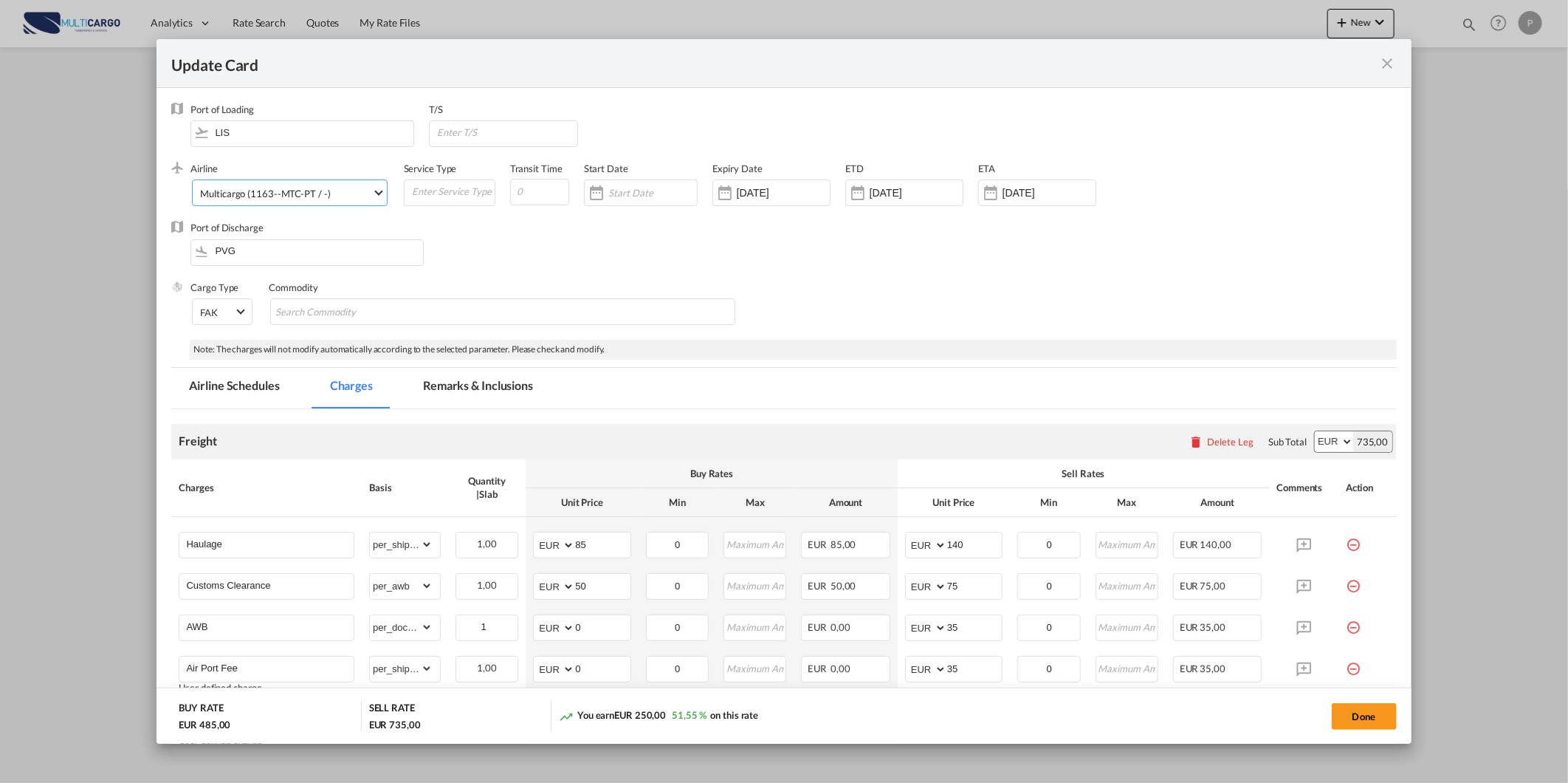
click at [314, 193] on div "Multicargo (1163--MTC-PT / -)" at bounding box center [265, 193] width 130 height 12
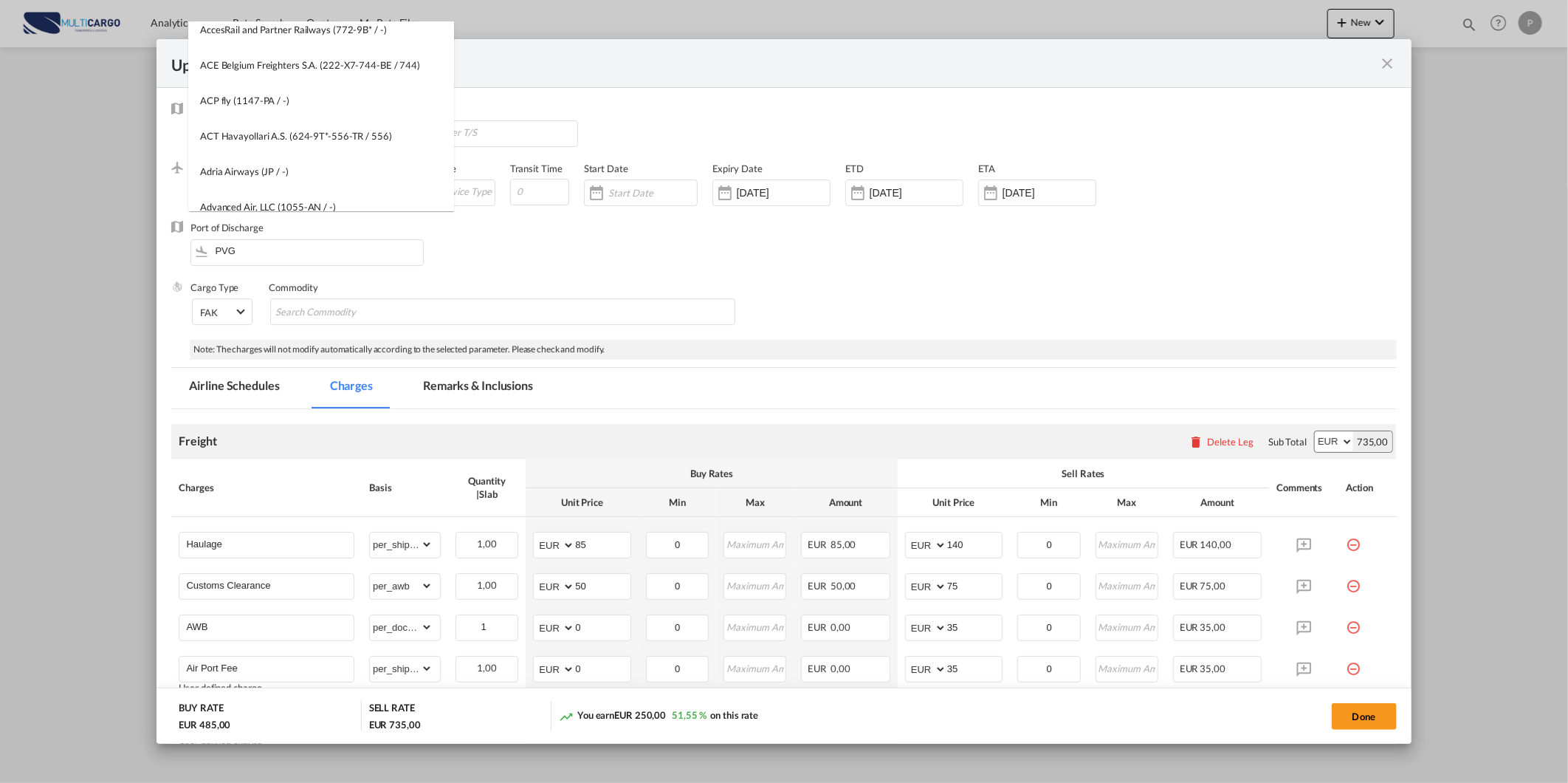
scroll to position [0, 0]
click at [330, 42] on input "search" at bounding box center [324, 40] width 258 height 36
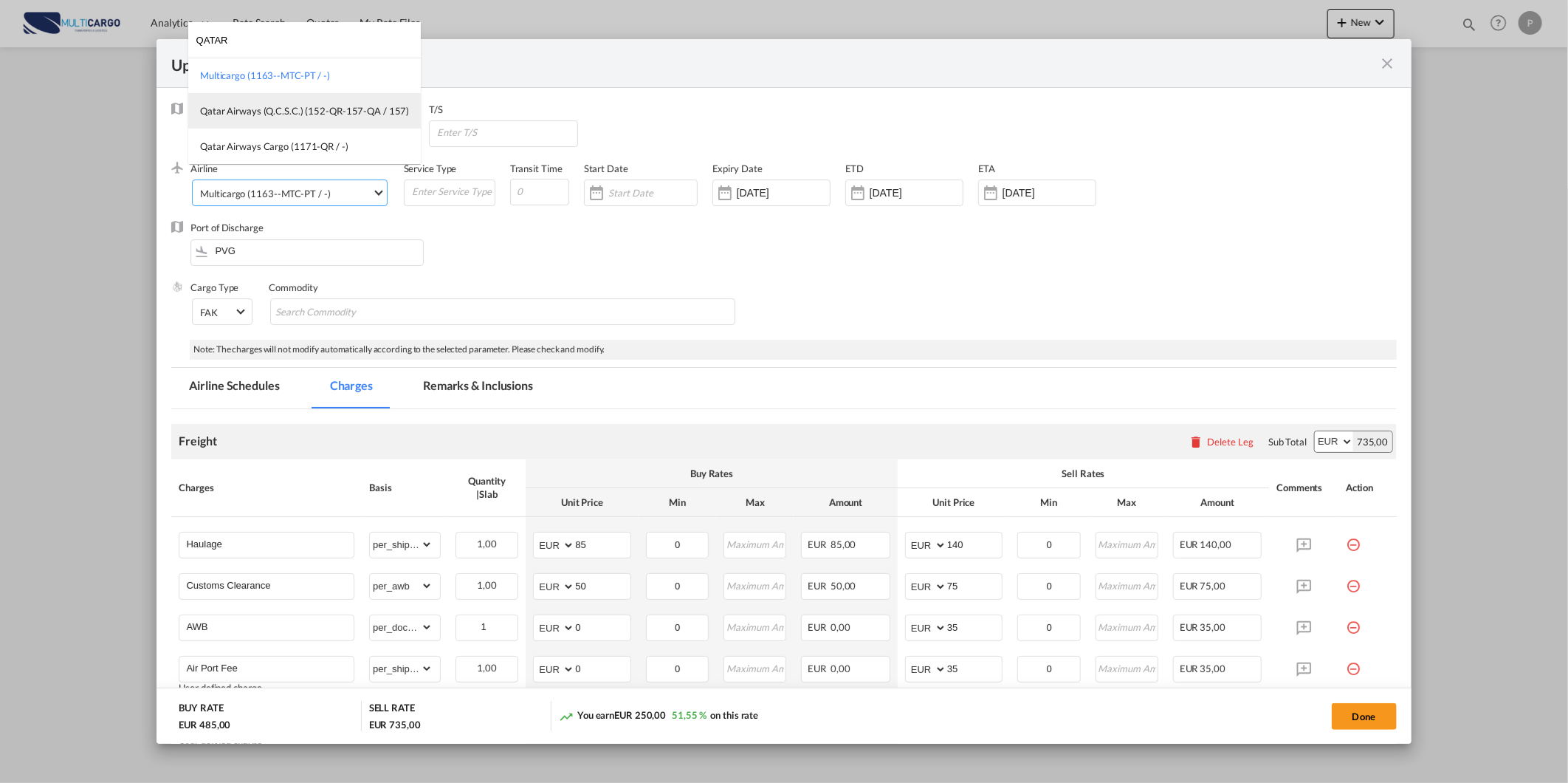
type input "QATAR"
click at [277, 102] on md-option "Qatar Airways (Q.C.S.C.) (152-QR-157-QA / 157)" at bounding box center [304, 110] width 232 height 36
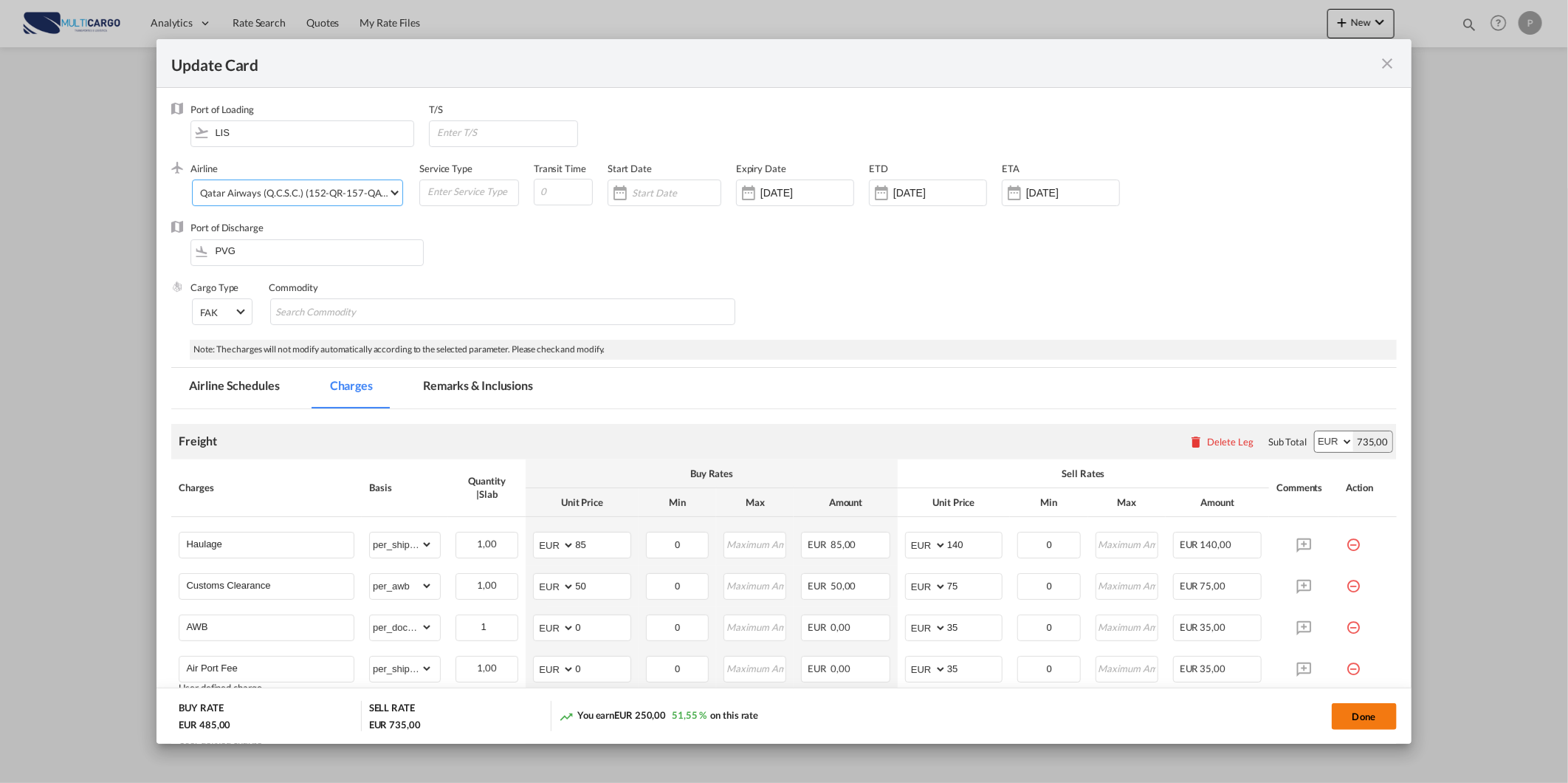
click at [1375, 713] on button "Done" at bounding box center [1364, 716] width 65 height 27
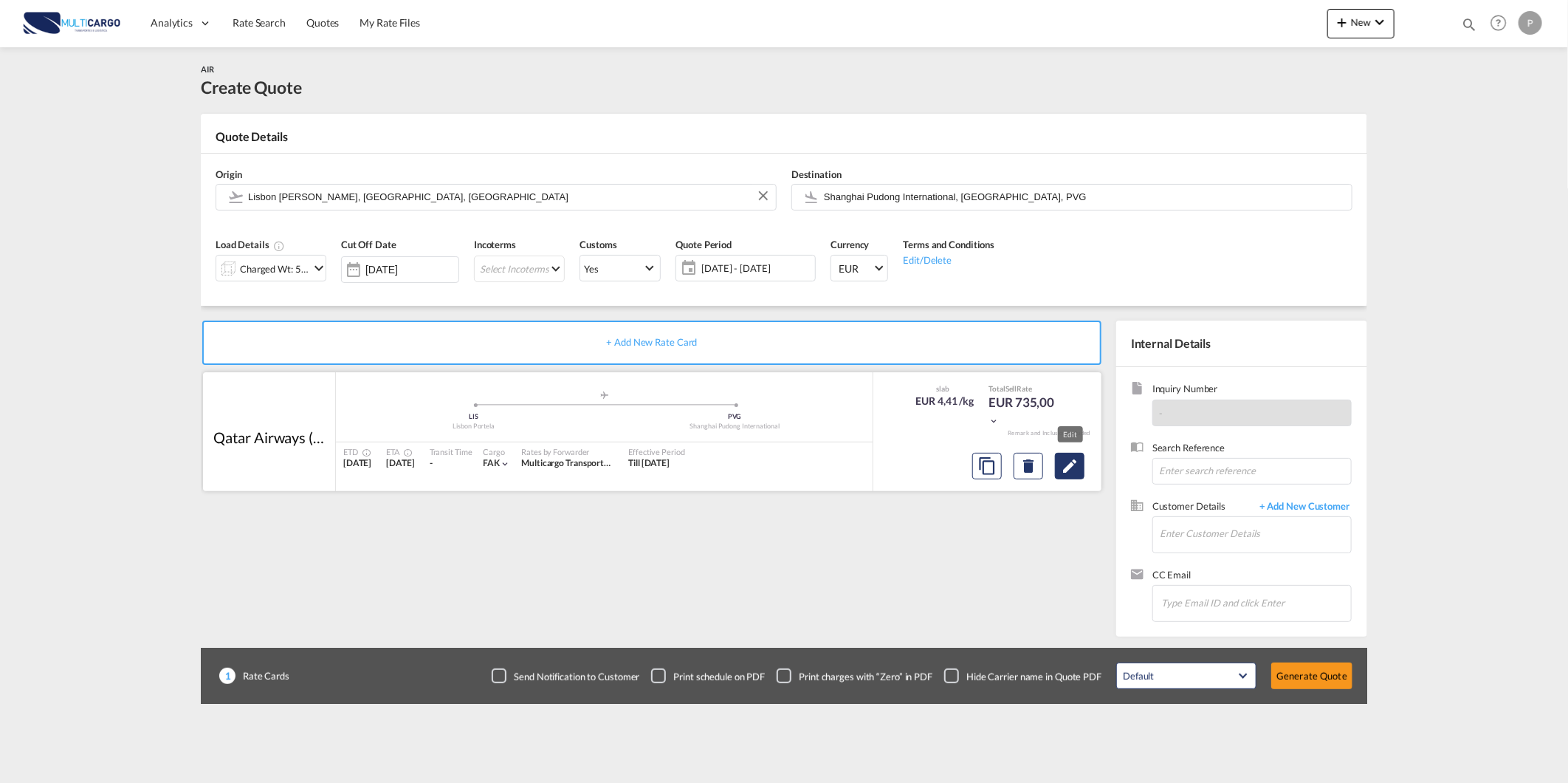
click at [1084, 470] on button "Edit" at bounding box center [1070, 466] width 29 height 27
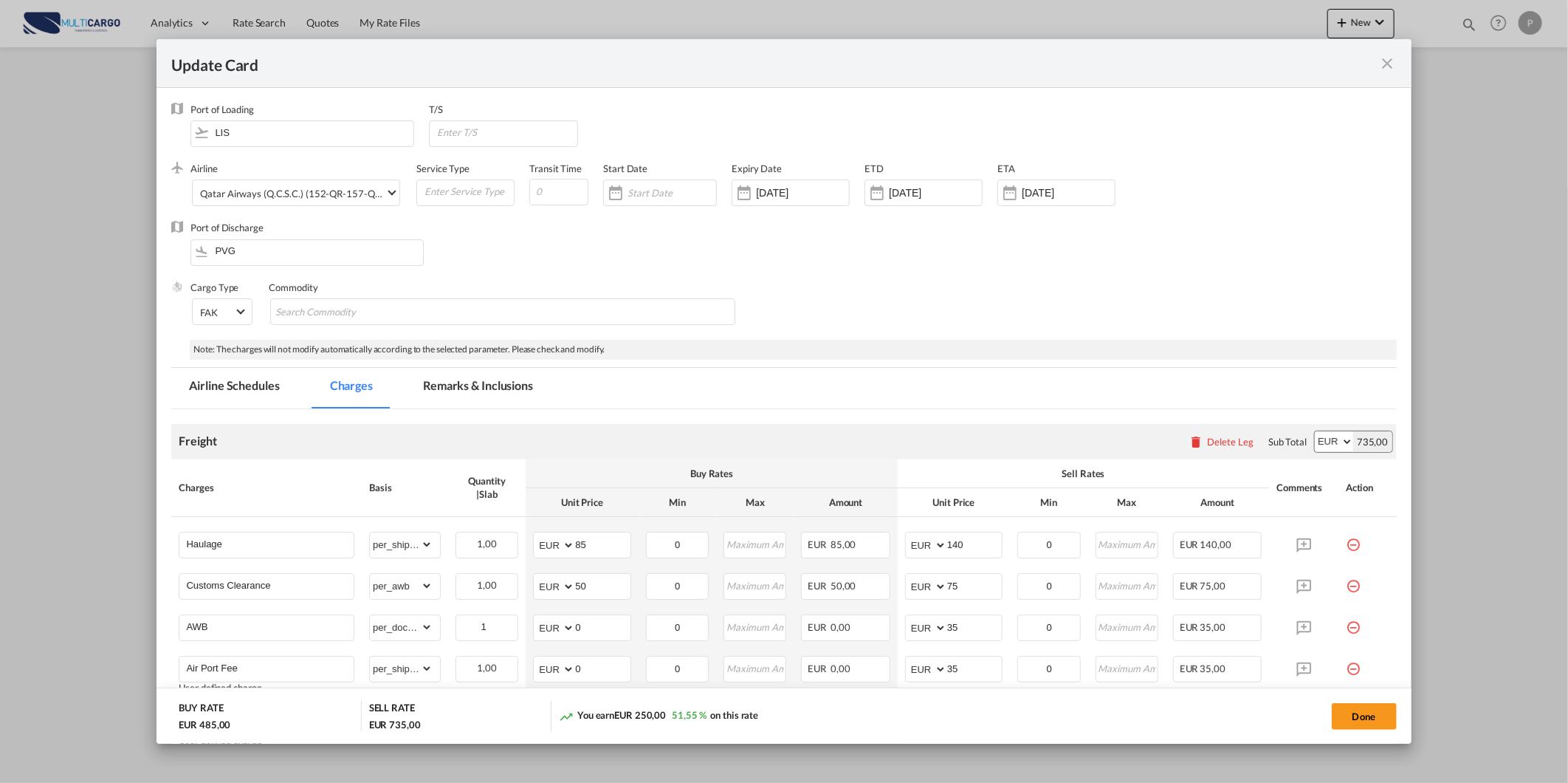
click at [470, 387] on md-tab-item "Remarks & Inclusions" at bounding box center [478, 388] width 146 height 41
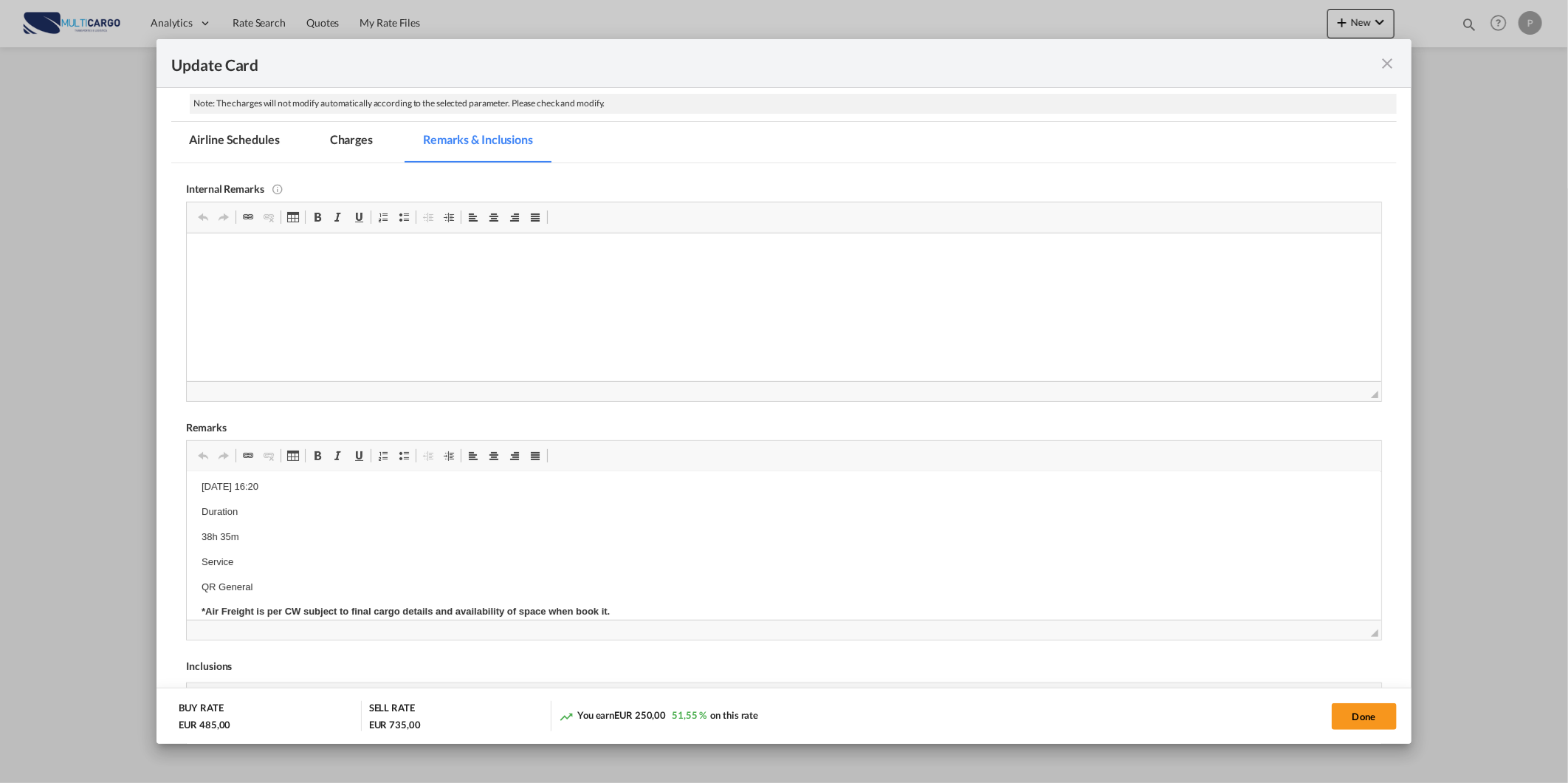
scroll to position [97, 0]
click at [1349, 710] on button "Done" at bounding box center [1364, 716] width 65 height 27
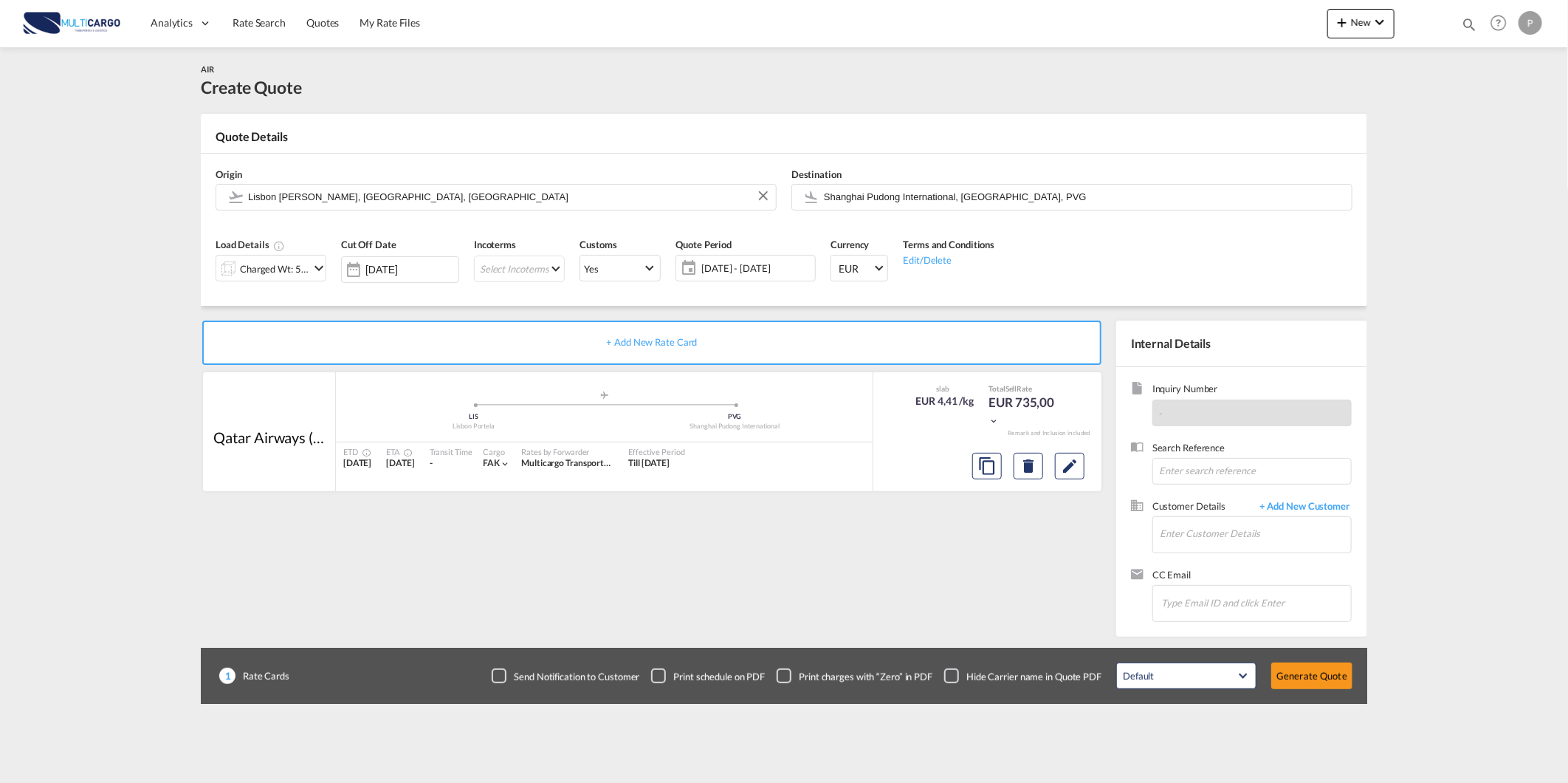
scroll to position [9, 0]
click at [1308, 534] on input "Enter Customer Details" at bounding box center [1256, 533] width 192 height 33
paste input "[PERSON_NAME][EMAIL_ADDRESS][DOMAIN_NAME]"
type input "[PERSON_NAME][EMAIL_ADDRESS][DOMAIN_NAME]"
click at [1307, 505] on span "+ Add New Customer" at bounding box center [1302, 508] width 100 height 17
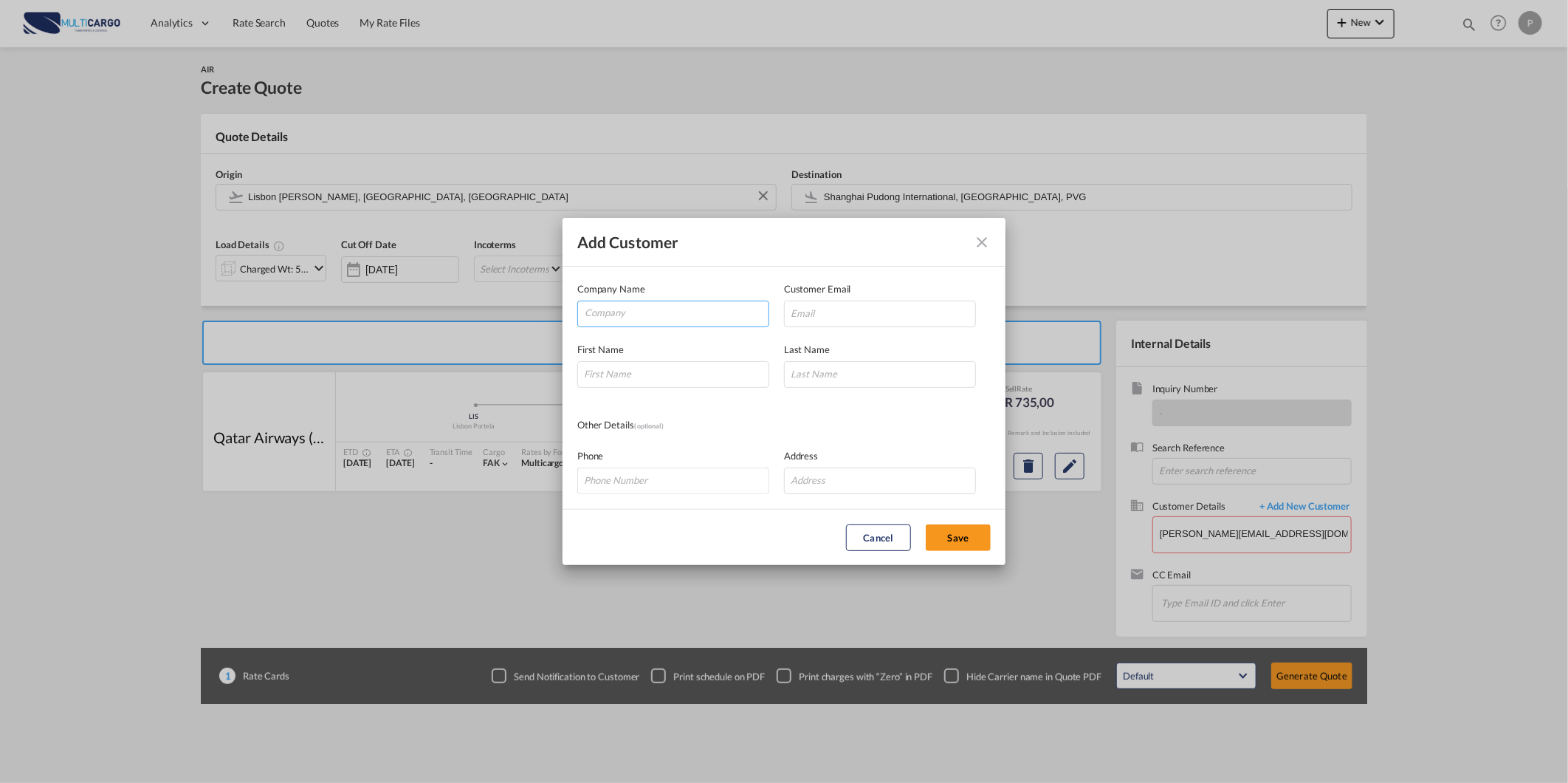
click at [714, 316] on input "Company" at bounding box center [676, 312] width 184 height 23
paste input "[PERSON_NAME][EMAIL_ADDRESS][DOMAIN_NAME]"
type input "[PERSON_NAME][EMAIL_ADDRESS][DOMAIN_NAME]"
click at [813, 316] on input "Add Customer Company ..." at bounding box center [879, 314] width 192 height 27
paste input "[PERSON_NAME][EMAIL_ADDRESS][DOMAIN_NAME]"
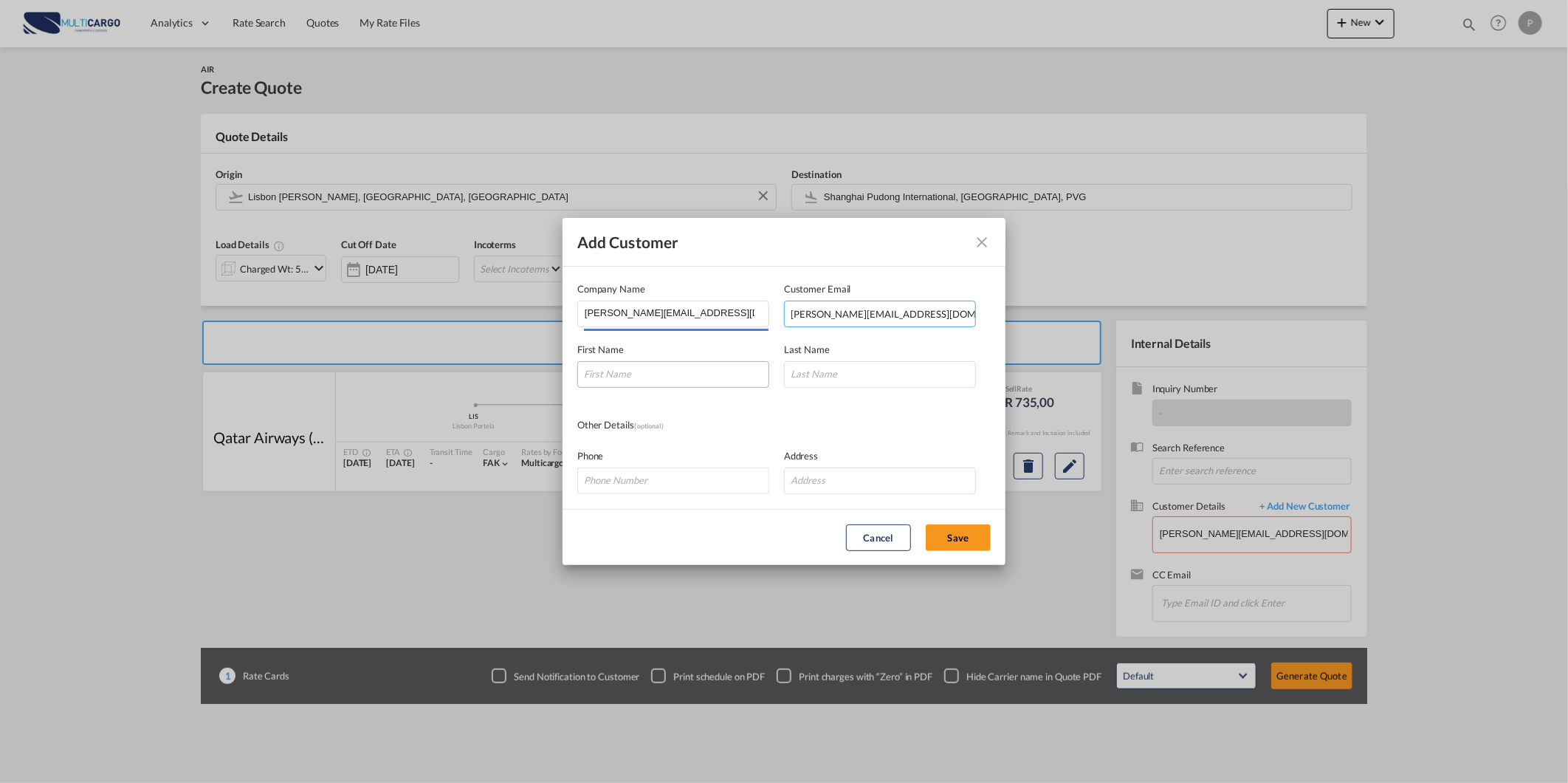
type input "[PERSON_NAME][EMAIL_ADDRESS][DOMAIN_NAME]"
click at [646, 374] on input "Add Customer Company ..." at bounding box center [673, 374] width 192 height 27
paste input "[PERSON_NAME][EMAIL_ADDRESS][DOMAIN_NAME]"
type input "[PERSON_NAME][EMAIL_ADDRESS][DOMAIN_NAME]"
click at [831, 376] on input "Add Customer Company ..." at bounding box center [879, 374] width 192 height 27
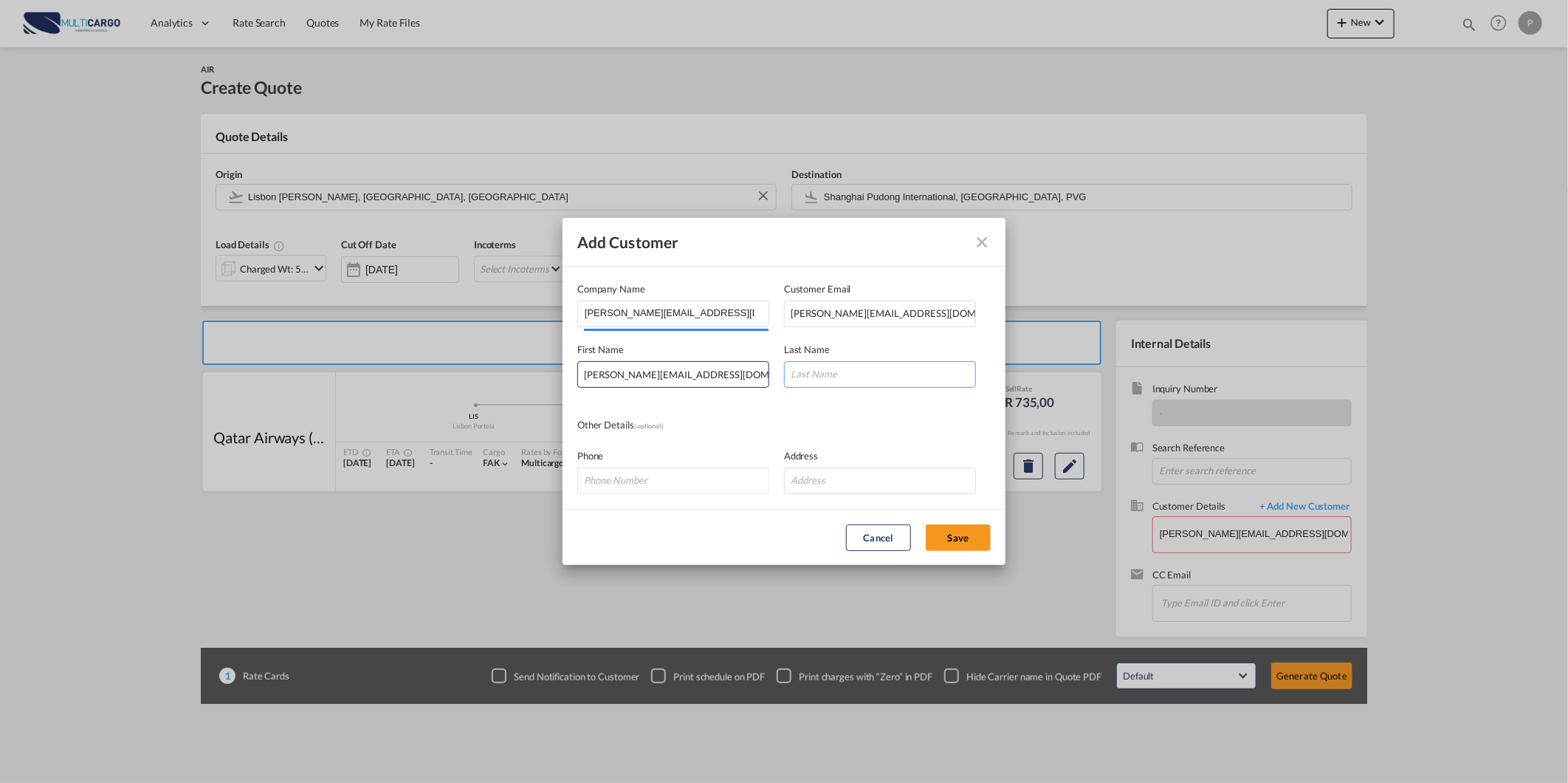
paste input "[PERSON_NAME][EMAIL_ADDRESS][DOMAIN_NAME]"
type input "[PERSON_NAME][EMAIL_ADDRESS][DOMAIN_NAME]"
click at [787, 434] on div "Phone Address" at bounding box center [784, 464] width 414 height 61
click at [983, 534] on button "Save" at bounding box center [958, 538] width 65 height 27
type input "[PERSON_NAME][EMAIL_ADDRESS][DOMAIN_NAME], [DOMAIN_NAME][EMAIL_ADDRESS][DOMAIN_…"
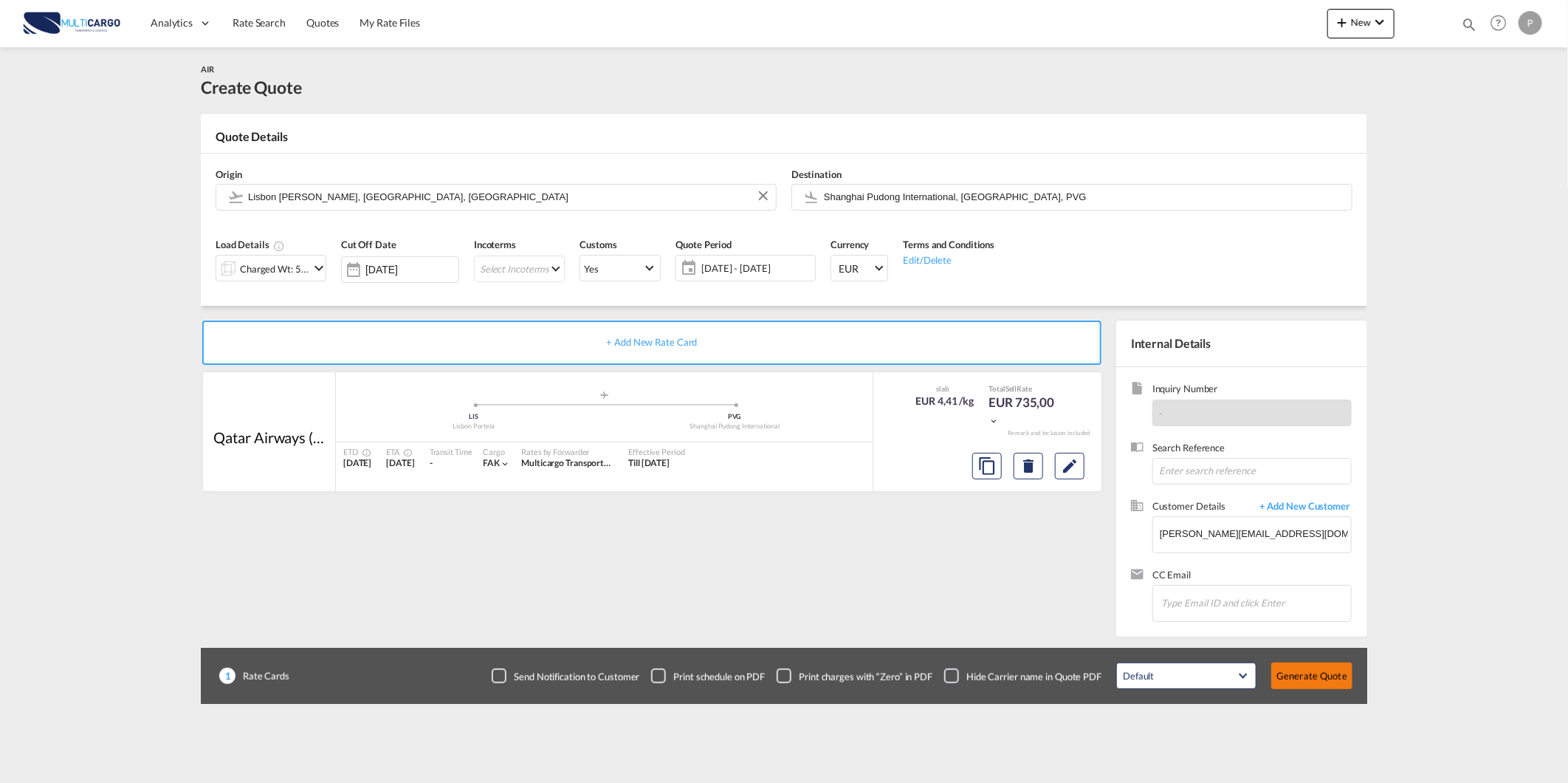
drag, startPoint x: 1356, startPoint y: 688, endPoint x: 1332, endPoint y: 679, distance: 25.6
click at [1356, 687] on div "Default All in Leg Totals Default Generate Quote" at bounding box center [1234, 675] width 251 height 42
click at [1332, 679] on button "Generate Quote" at bounding box center [1312, 675] width 82 height 27
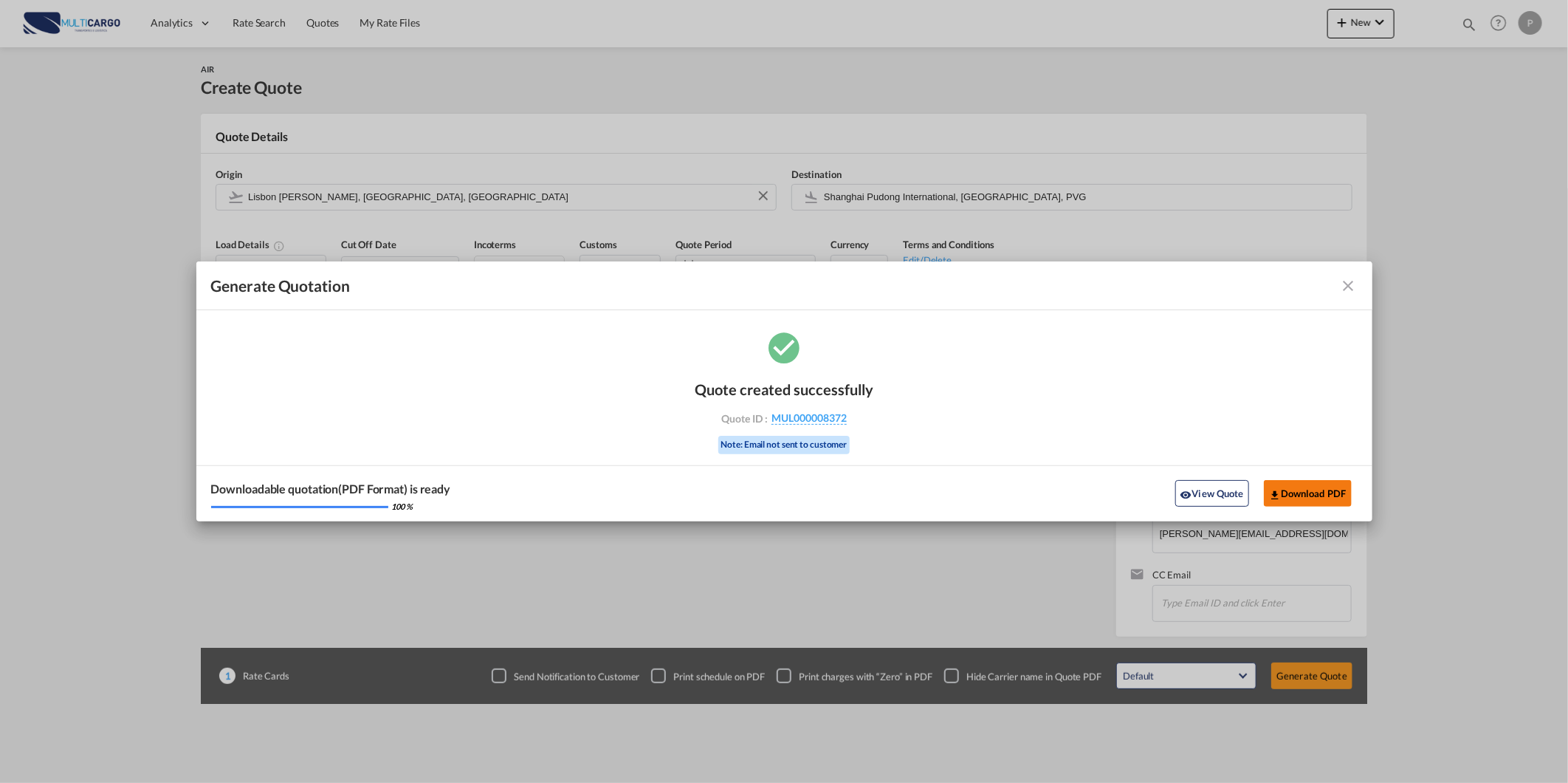
click at [1325, 490] on button "Download PDF" at bounding box center [1308, 493] width 88 height 27
click at [1349, 283] on md-icon "icon-close fg-AAA8AD cursor m-0" at bounding box center [1349, 285] width 17 height 17
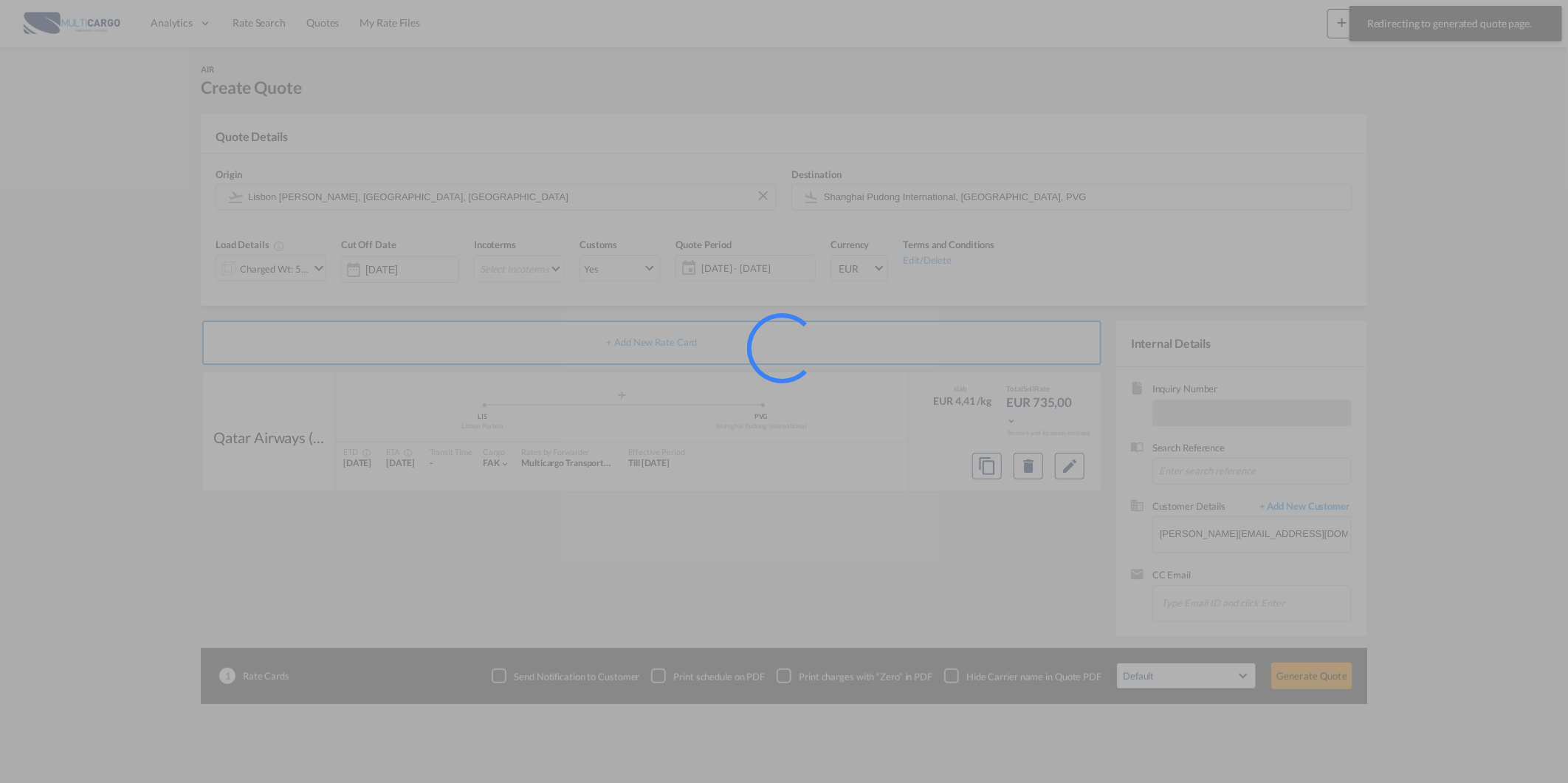
click at [330, 23] on div at bounding box center [784, 391] width 1568 height 783
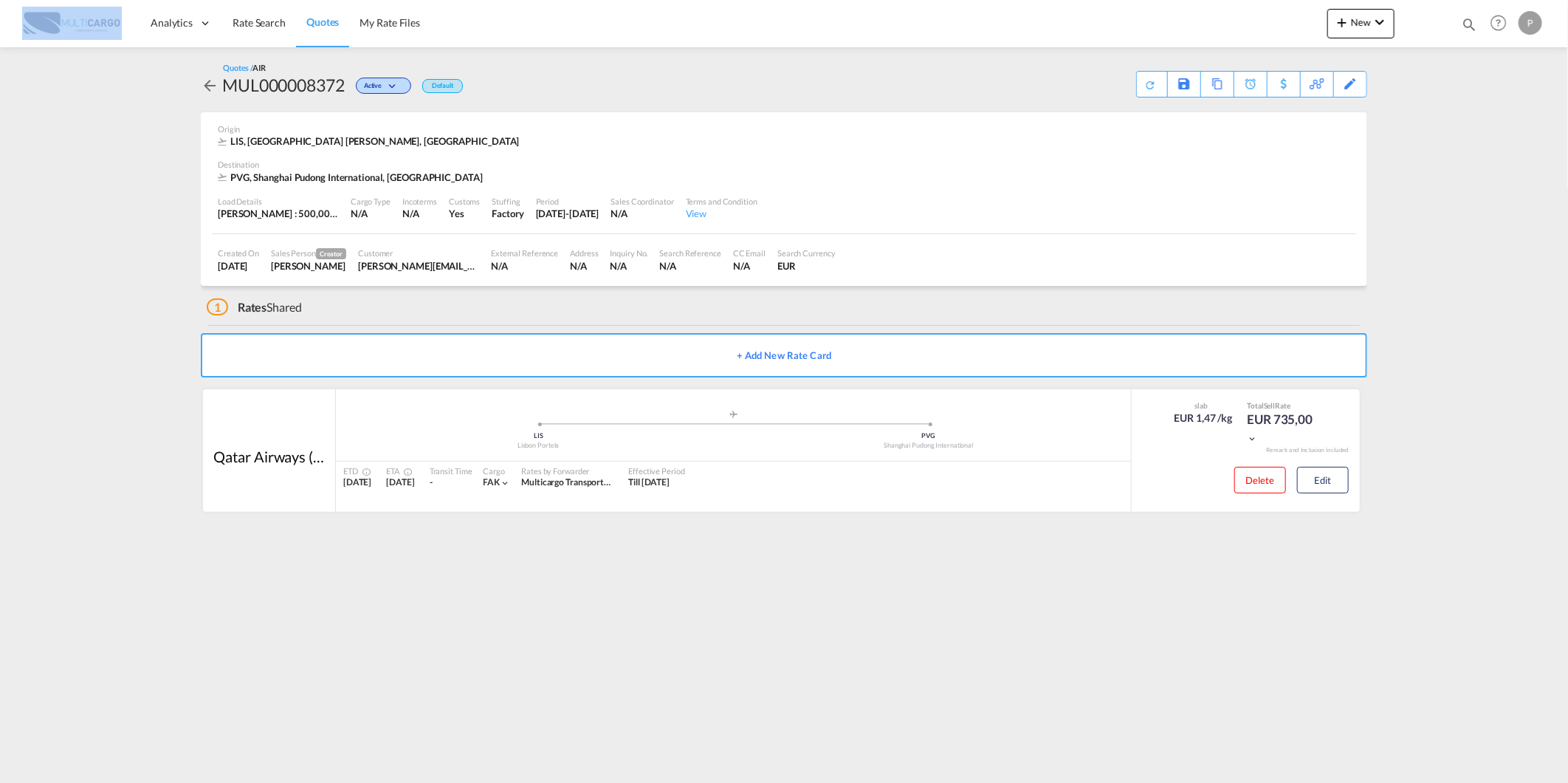
click at [330, 23] on span "Quotes" at bounding box center [322, 22] width 32 height 12
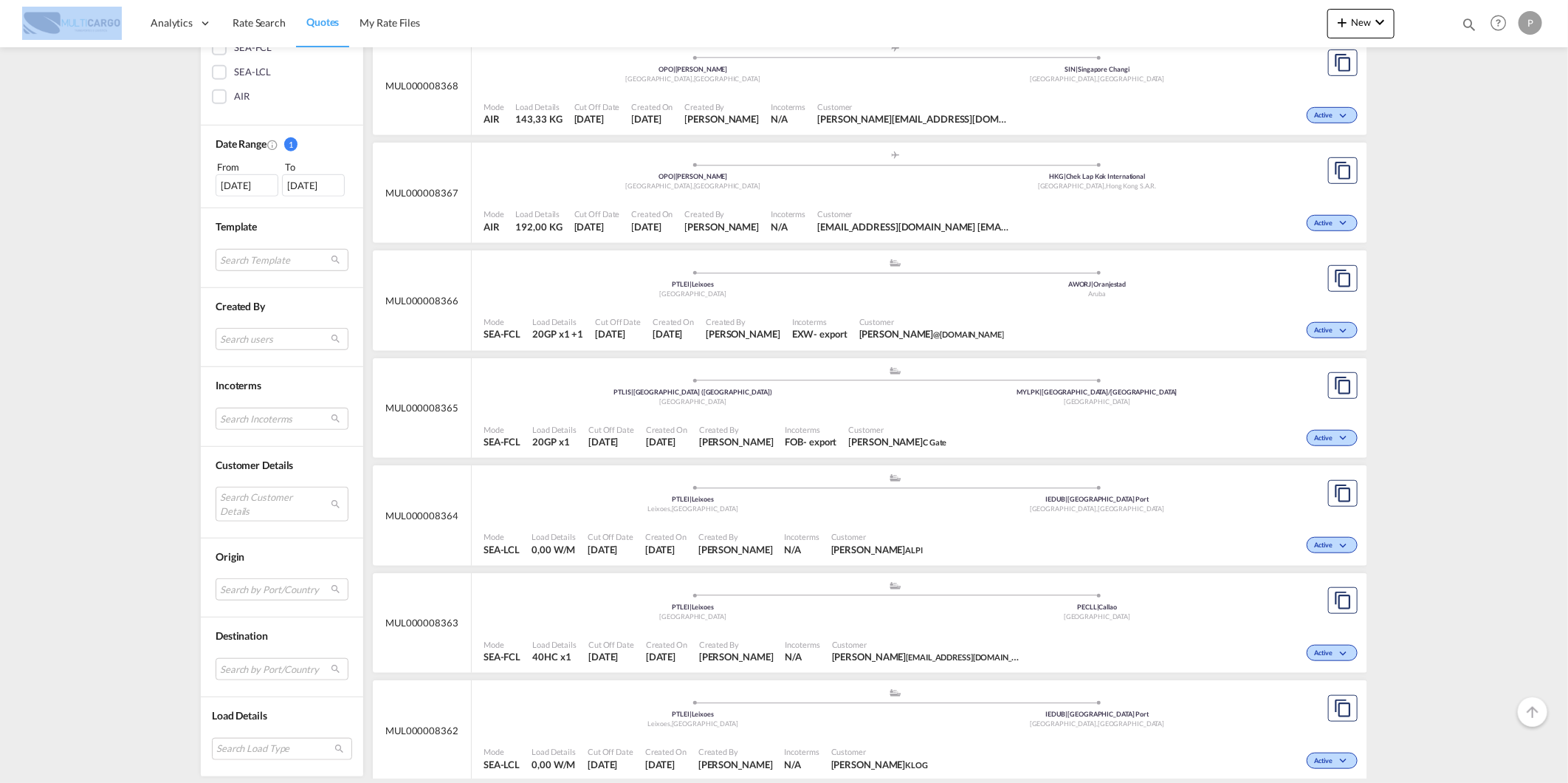
scroll to position [574, 0]
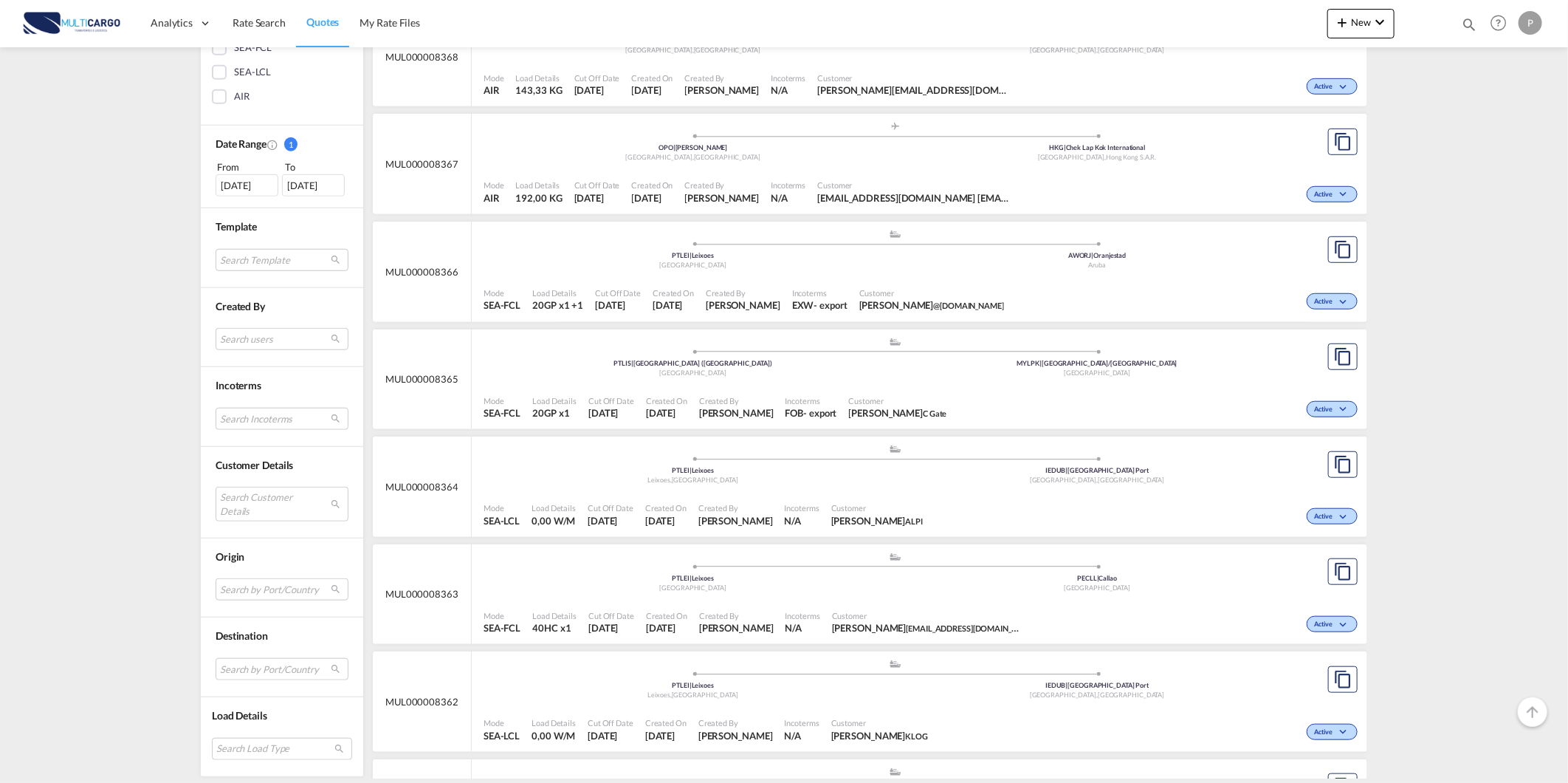
click at [412, 273] on span "MUL000008366" at bounding box center [421, 271] width 73 height 13
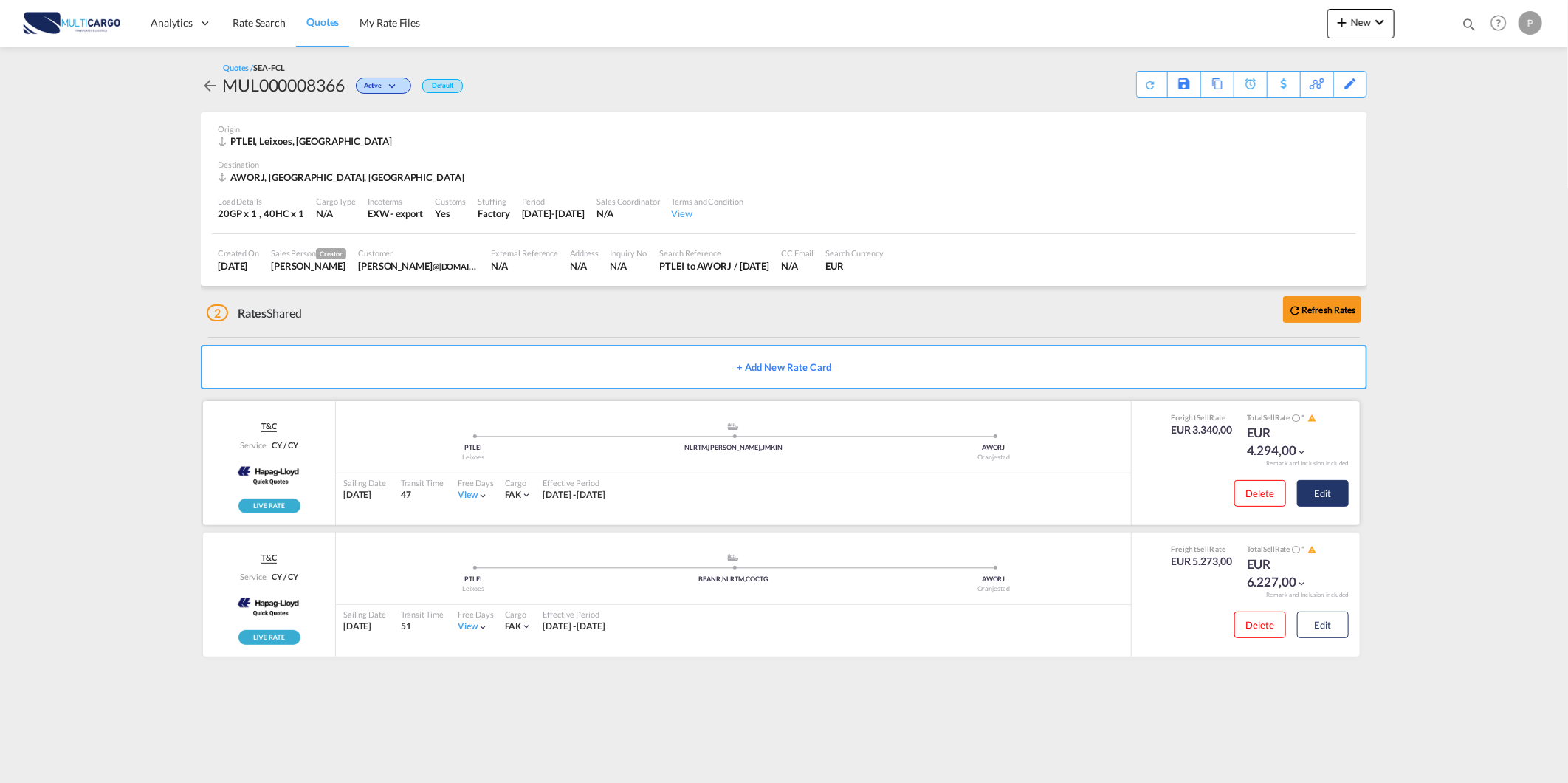
click at [1338, 496] on button "Edit" at bounding box center [1323, 493] width 52 height 27
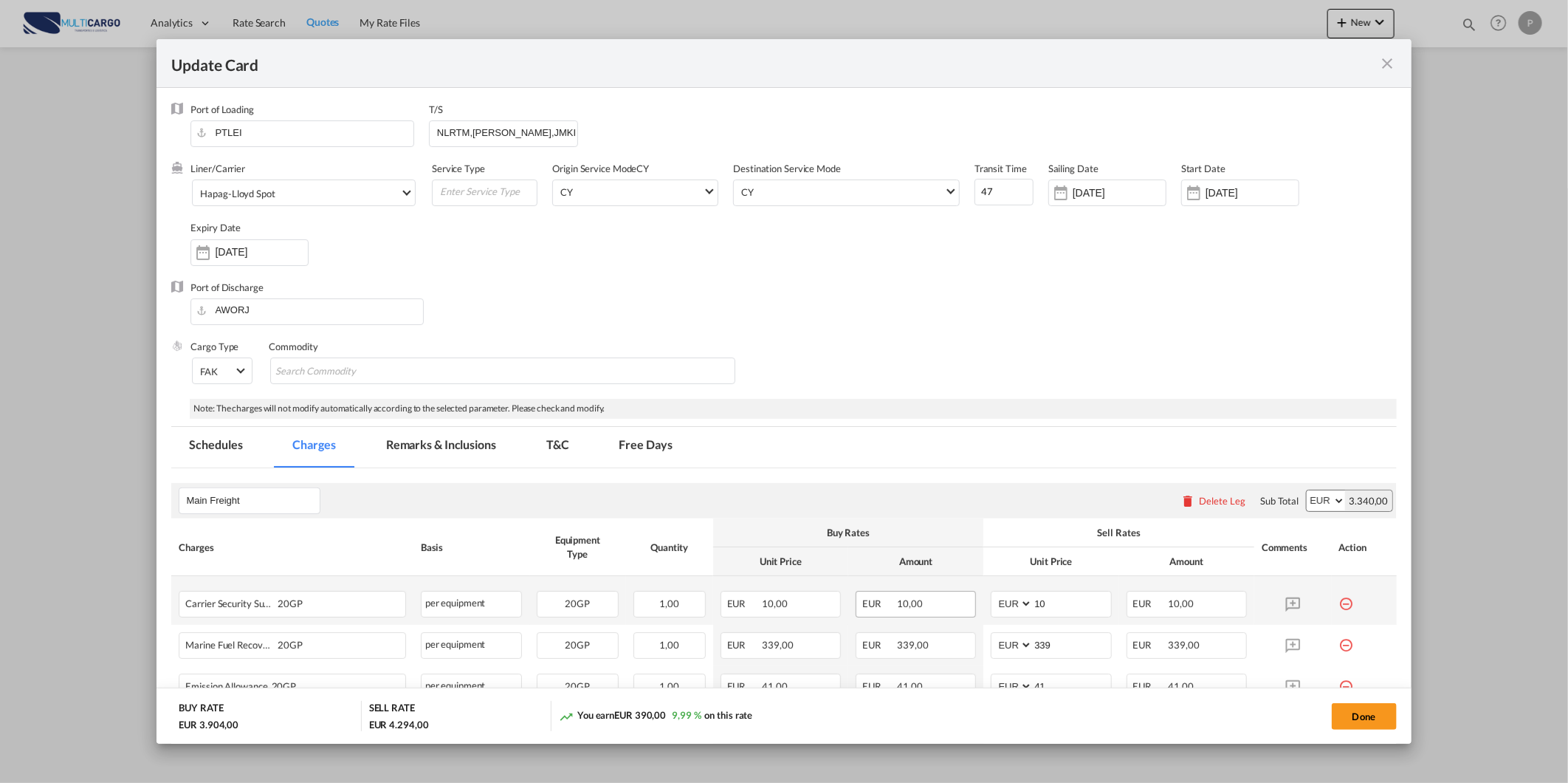
select select "per equipment"
select select "per shipment"
click at [617, 440] on md-tab-item "Free Days" at bounding box center [646, 447] width 88 height 41
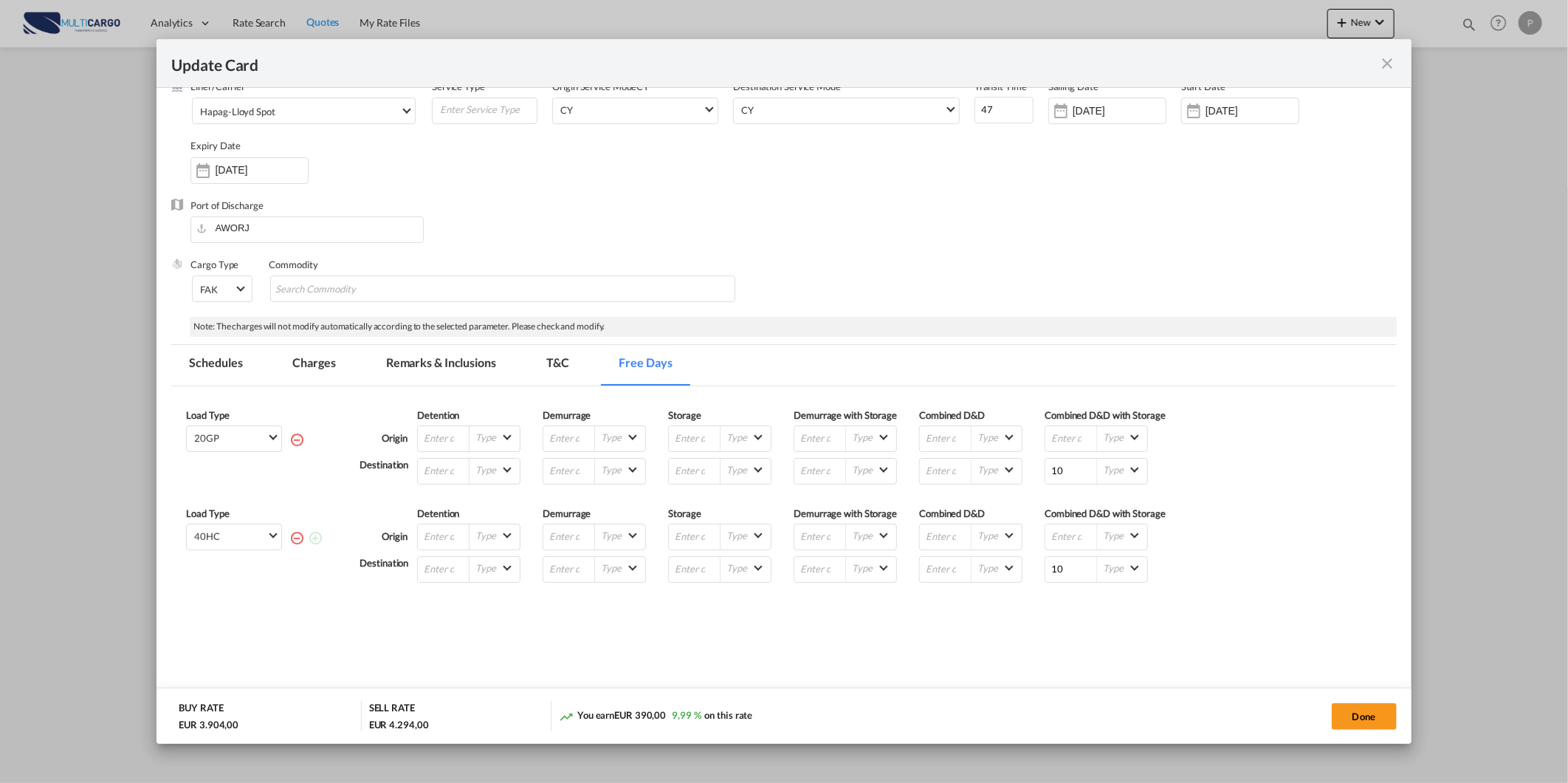
scroll to position [104, 0]
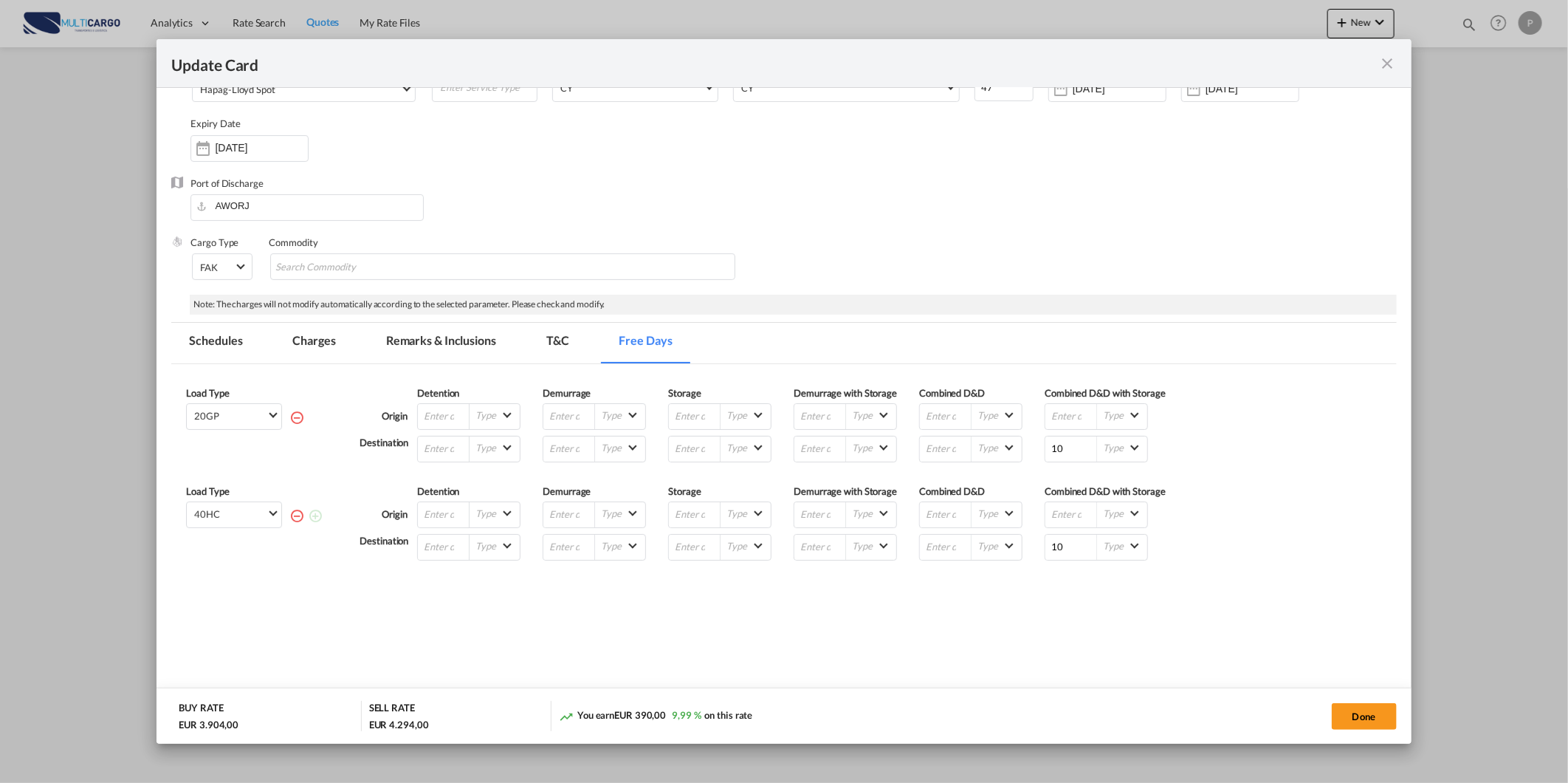
click at [1385, 57] on md-icon "icon-close fg-AAA8AD m-0 pointer" at bounding box center [1388, 63] width 17 height 17
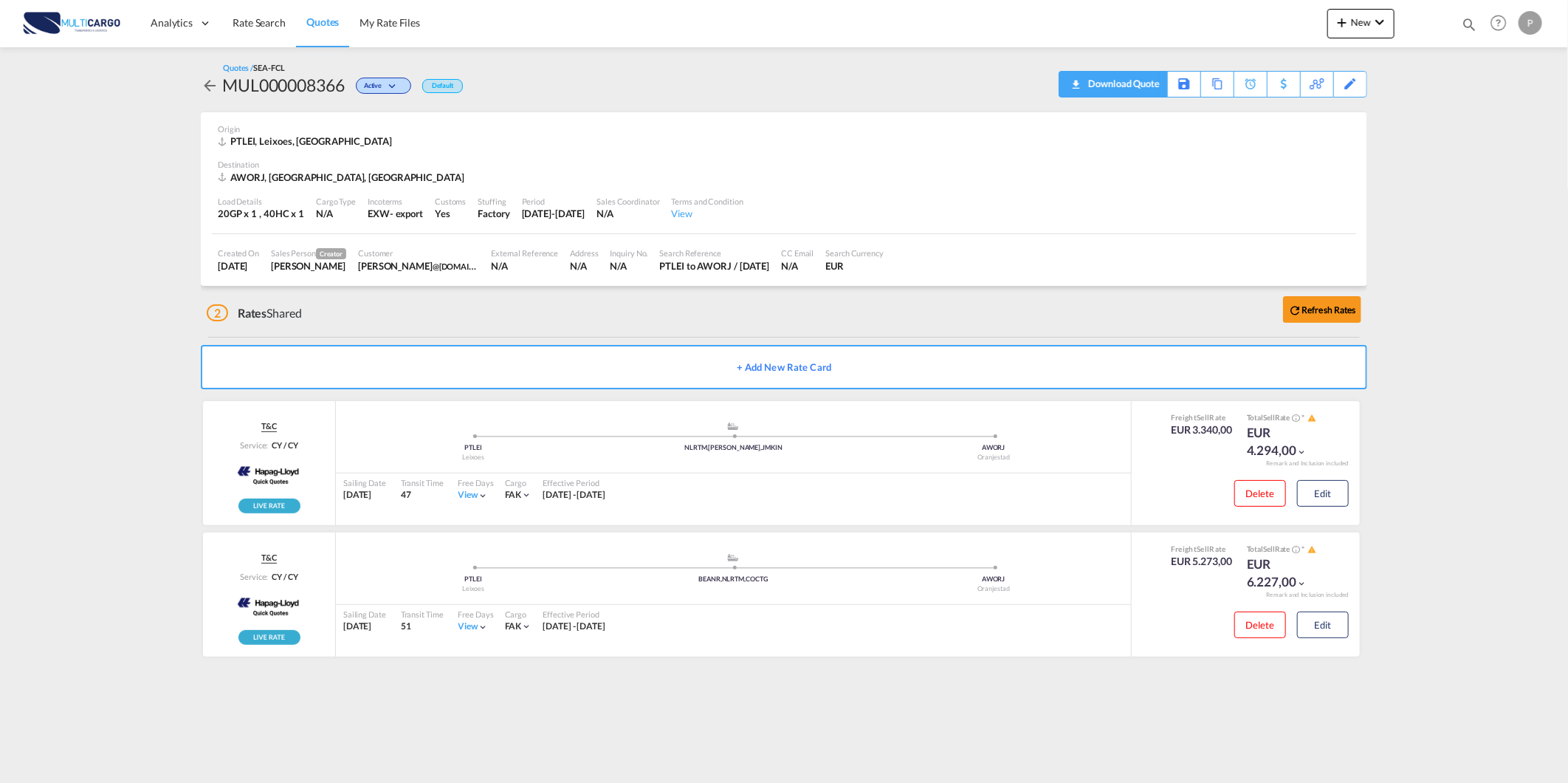
click at [1076, 80] on md-icon "icon-download" at bounding box center [1075, 79] width 17 height 11
